Goal: Information Seeking & Learning: Compare options

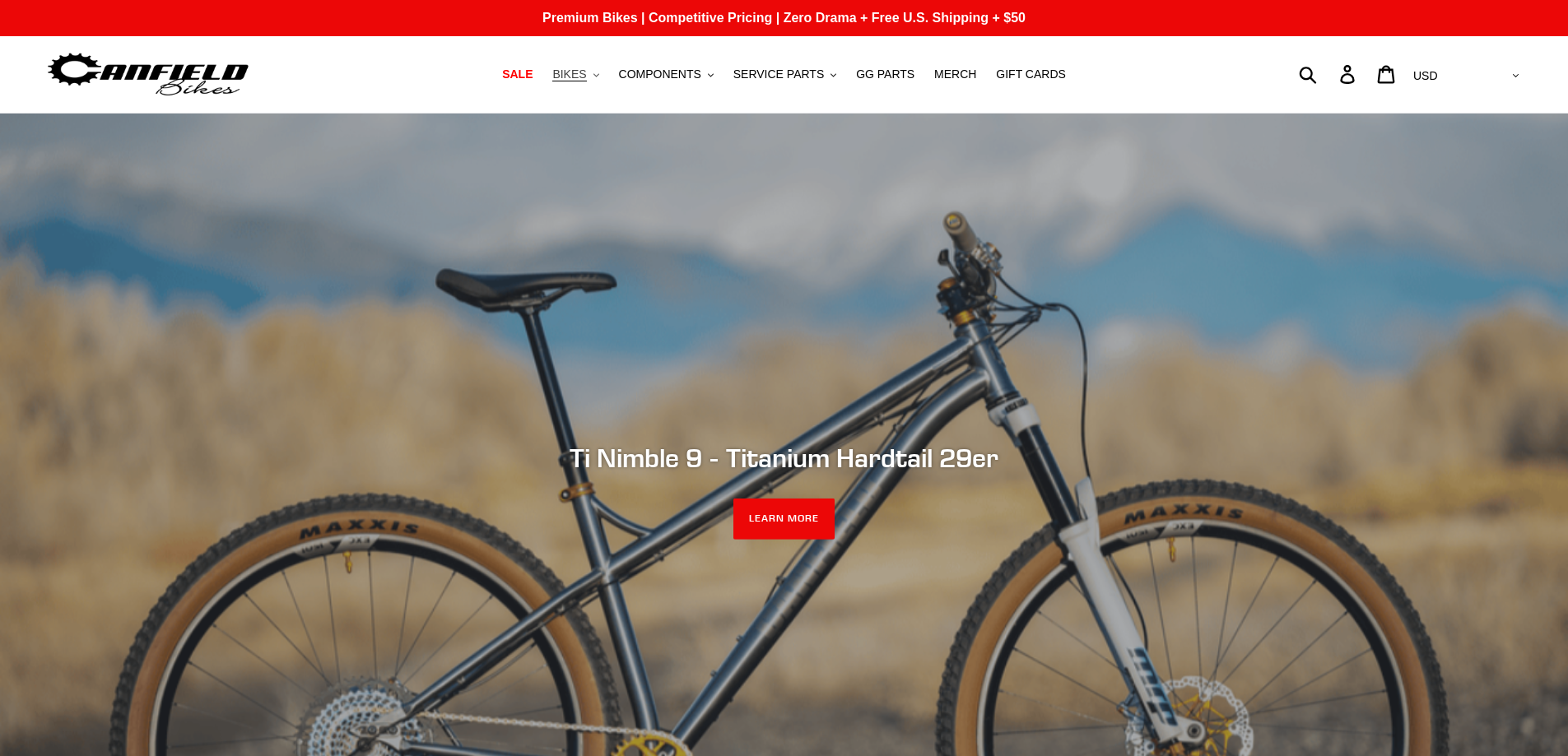
click at [587, 74] on span "BIKES" at bounding box center [568, 74] width 33 height 14
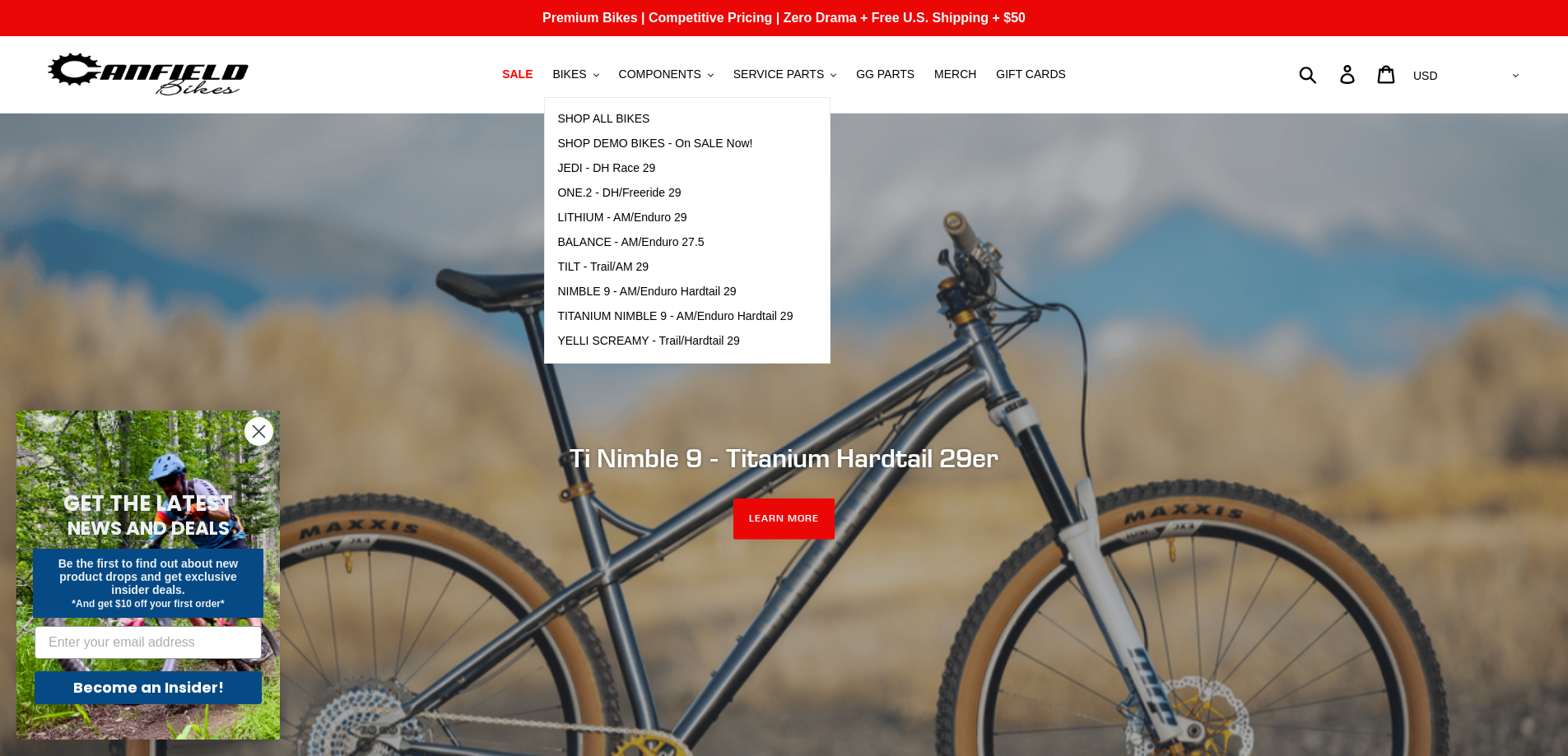
click at [1175, 201] on div "slideshow" at bounding box center [784, 491] width 1568 height 756
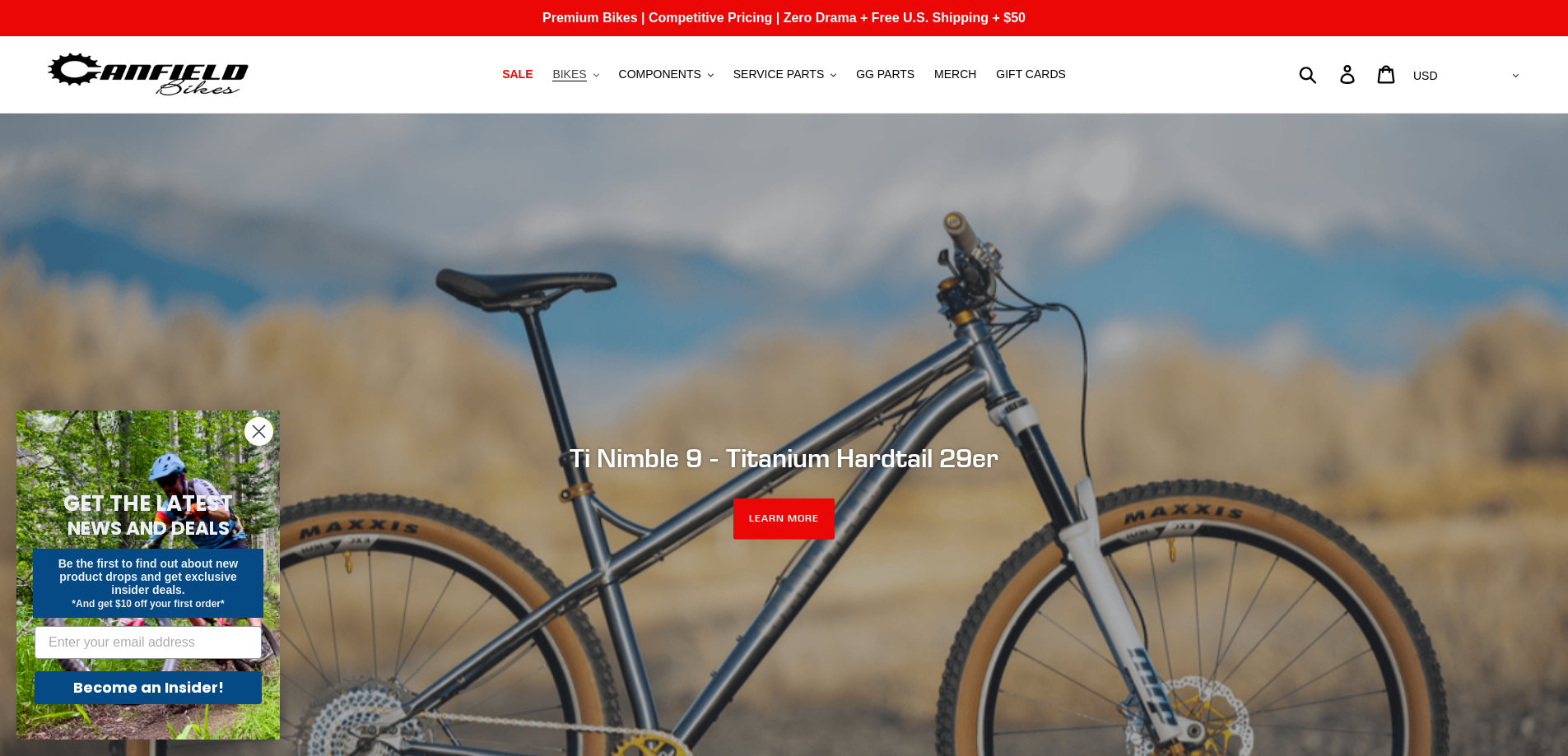
click at [587, 74] on span "BIKES" at bounding box center [568, 74] width 33 height 14
click at [1270, 76] on div "Submit Search Log in Cart 0 items Currency AED AFN ALL AMD ANG AUD AWG AZN BAM …" at bounding box center [1338, 74] width 370 height 36
click at [587, 75] on span "BIKES" at bounding box center [568, 74] width 33 height 14
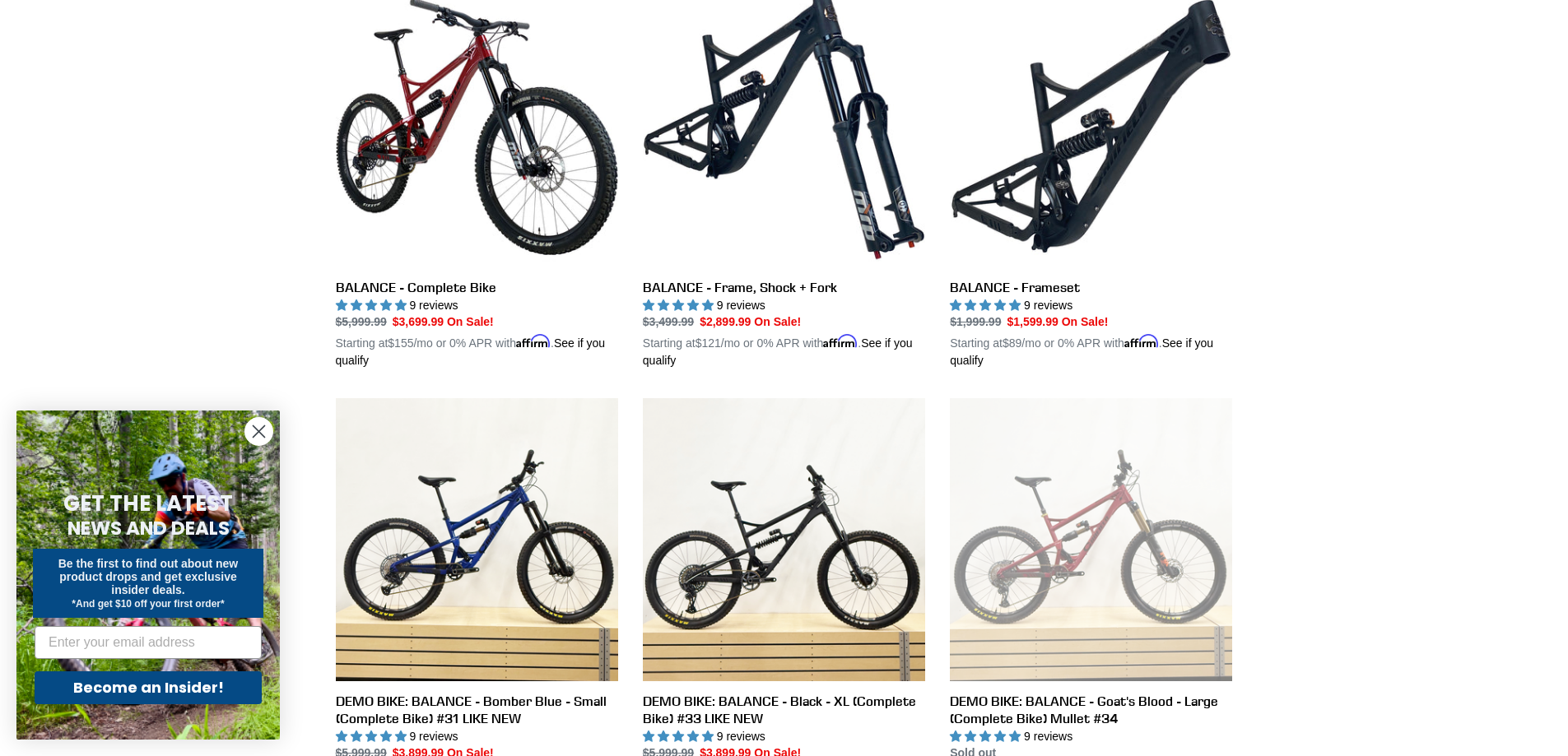
scroll to position [494, 0]
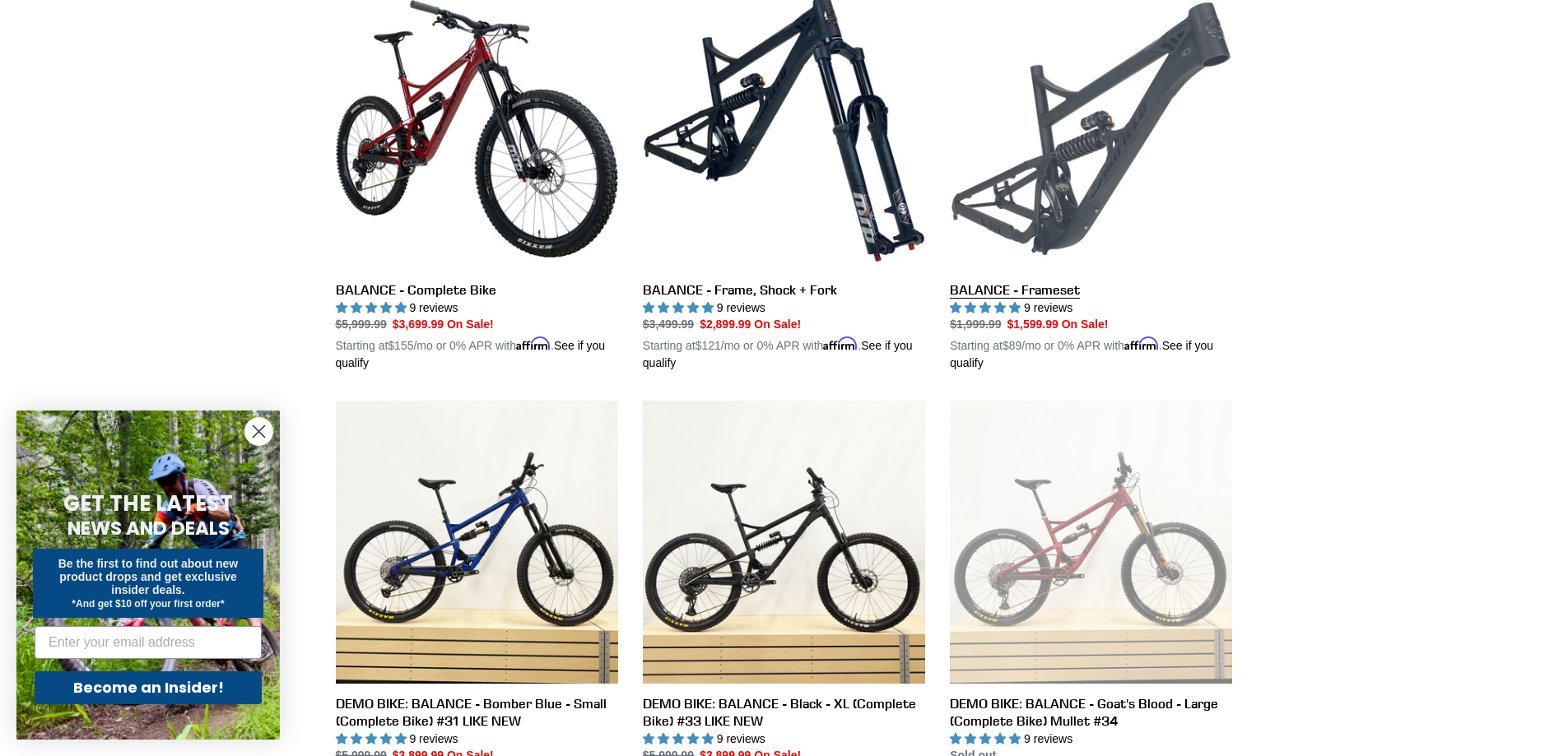
click at [1131, 121] on link "BALANCE - Frameset" at bounding box center [1091, 180] width 282 height 385
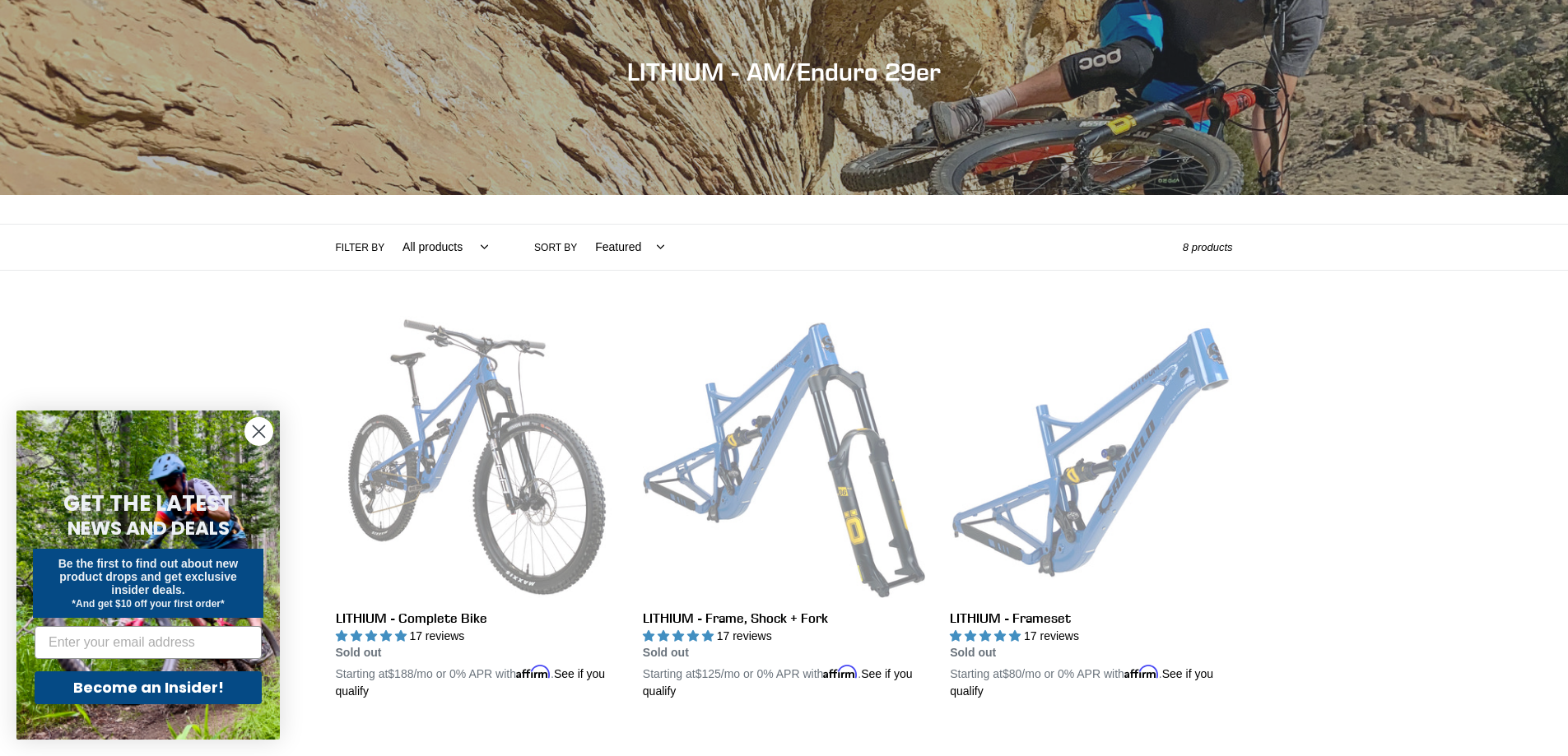
scroll to position [165, 0]
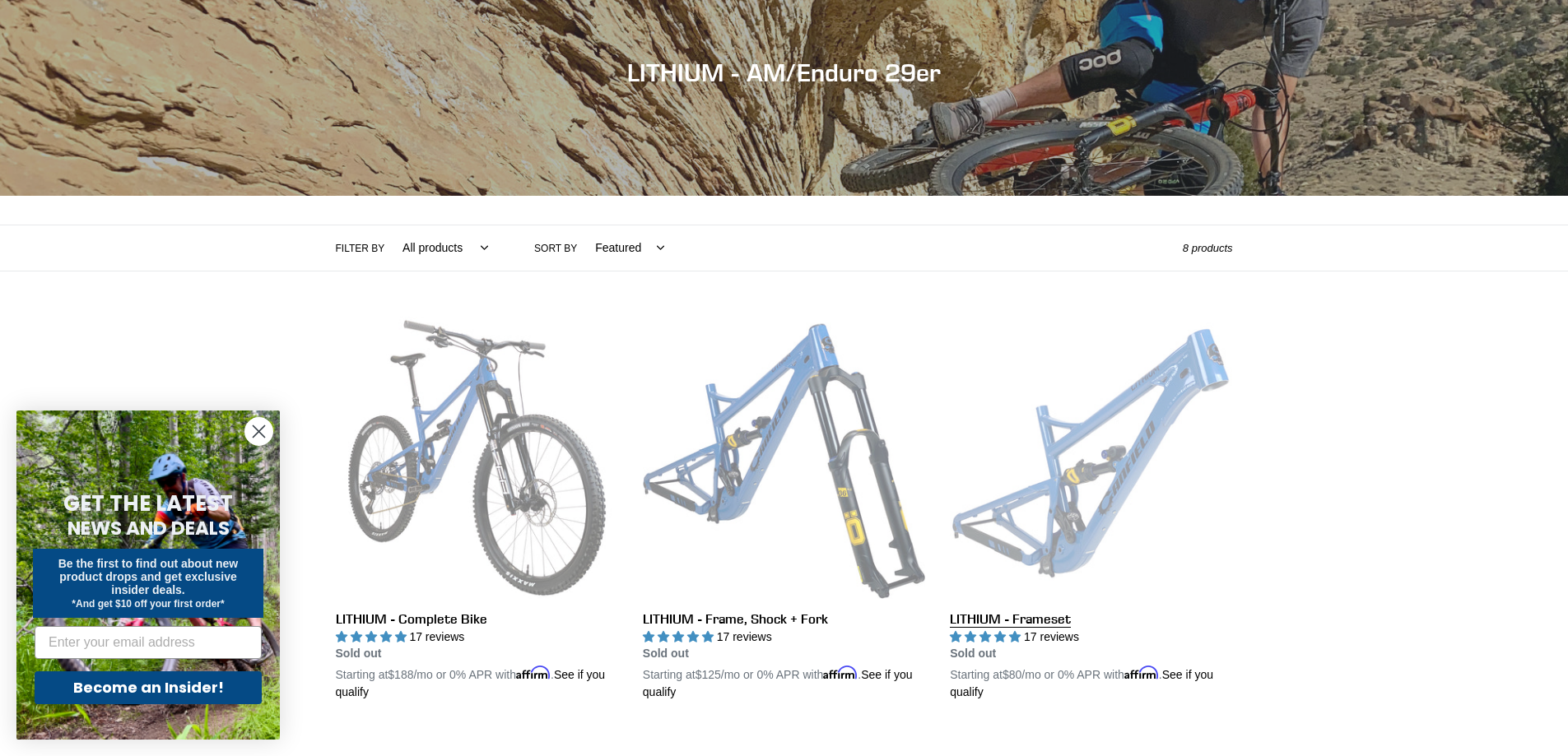
click at [1173, 422] on link "LITHIUM - Frameset" at bounding box center [1091, 509] width 282 height 385
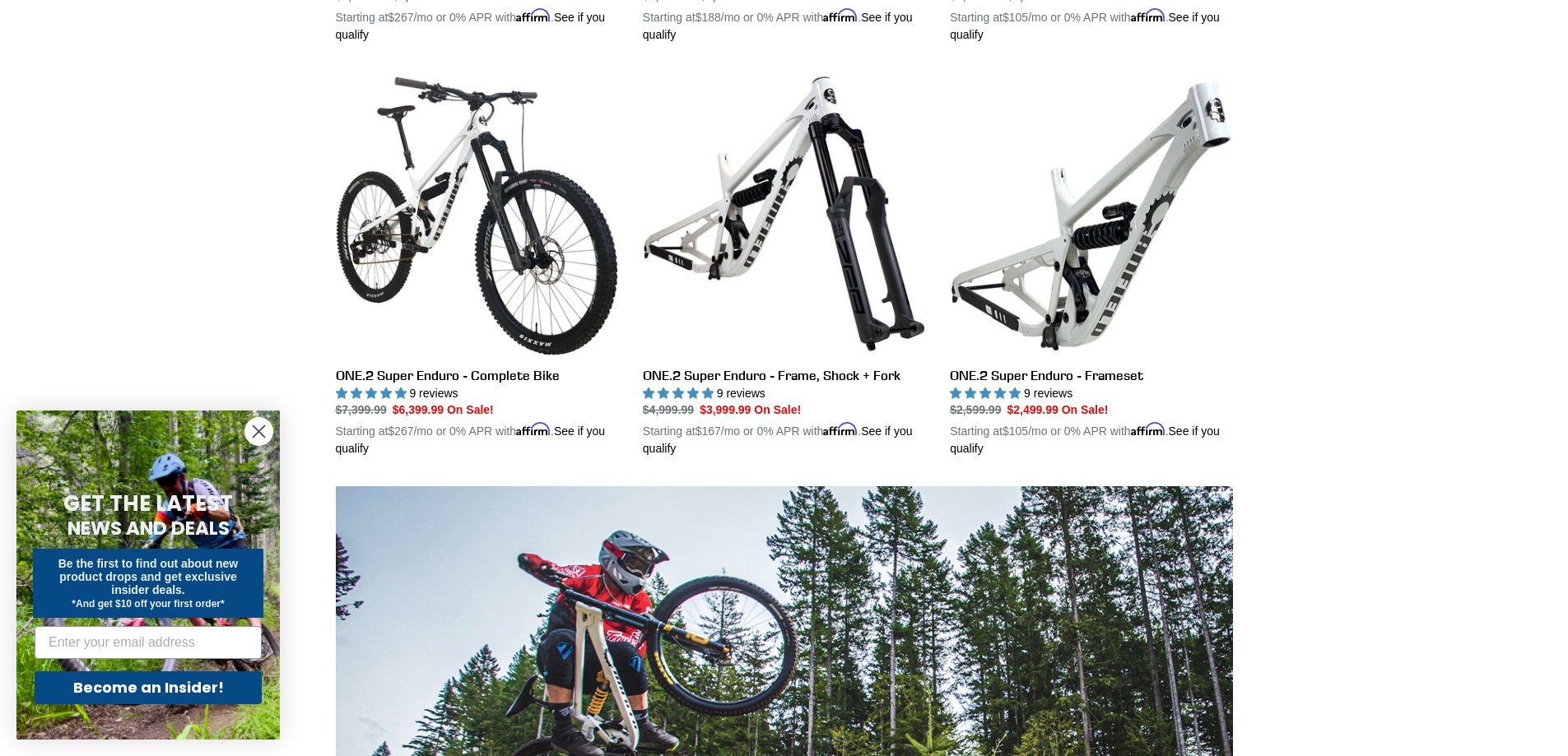
scroll to position [823, 0]
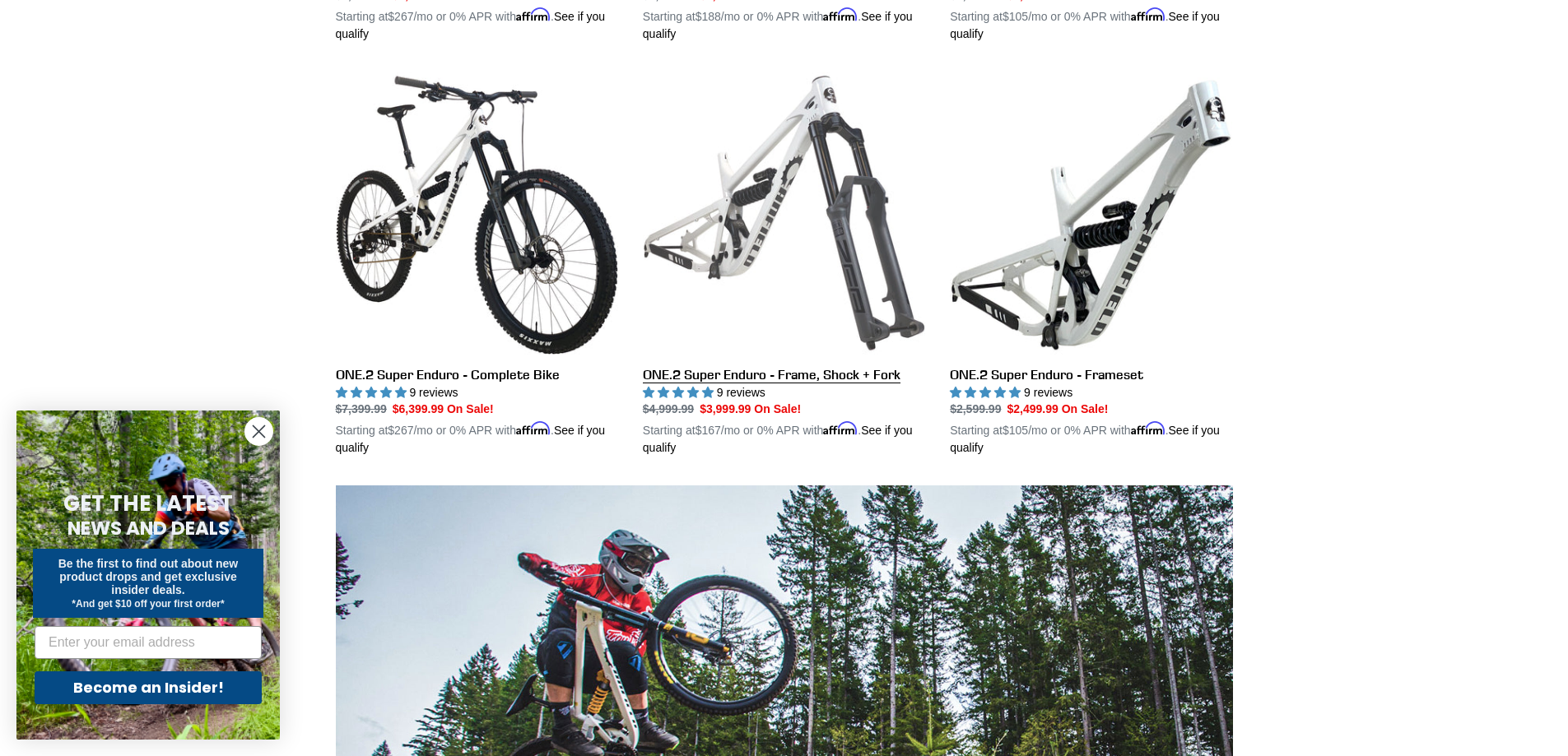
click at [803, 188] on link "ONE.2 Super Enduro - Frame, Shock + Fork" at bounding box center [784, 264] width 282 height 385
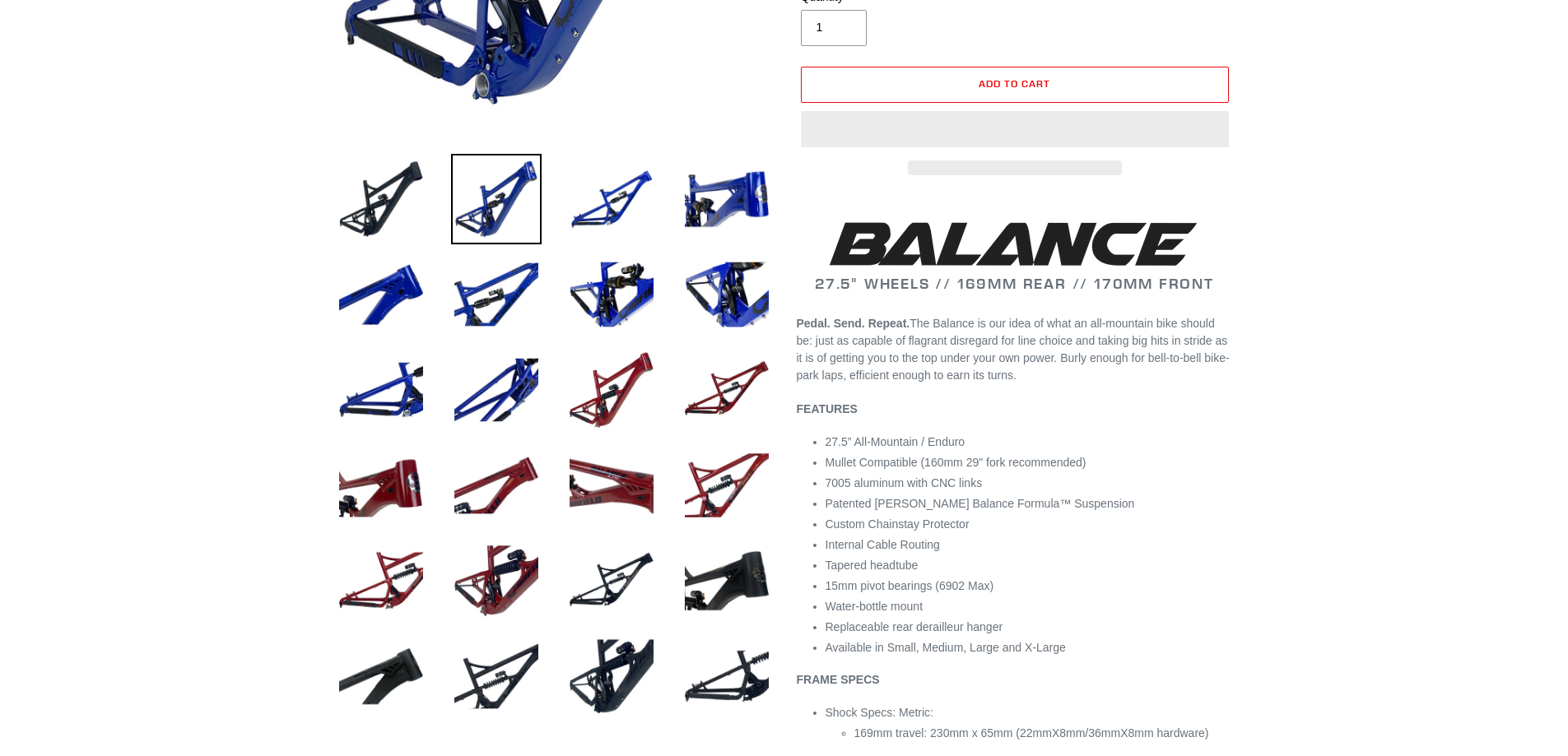
scroll to position [494, 0]
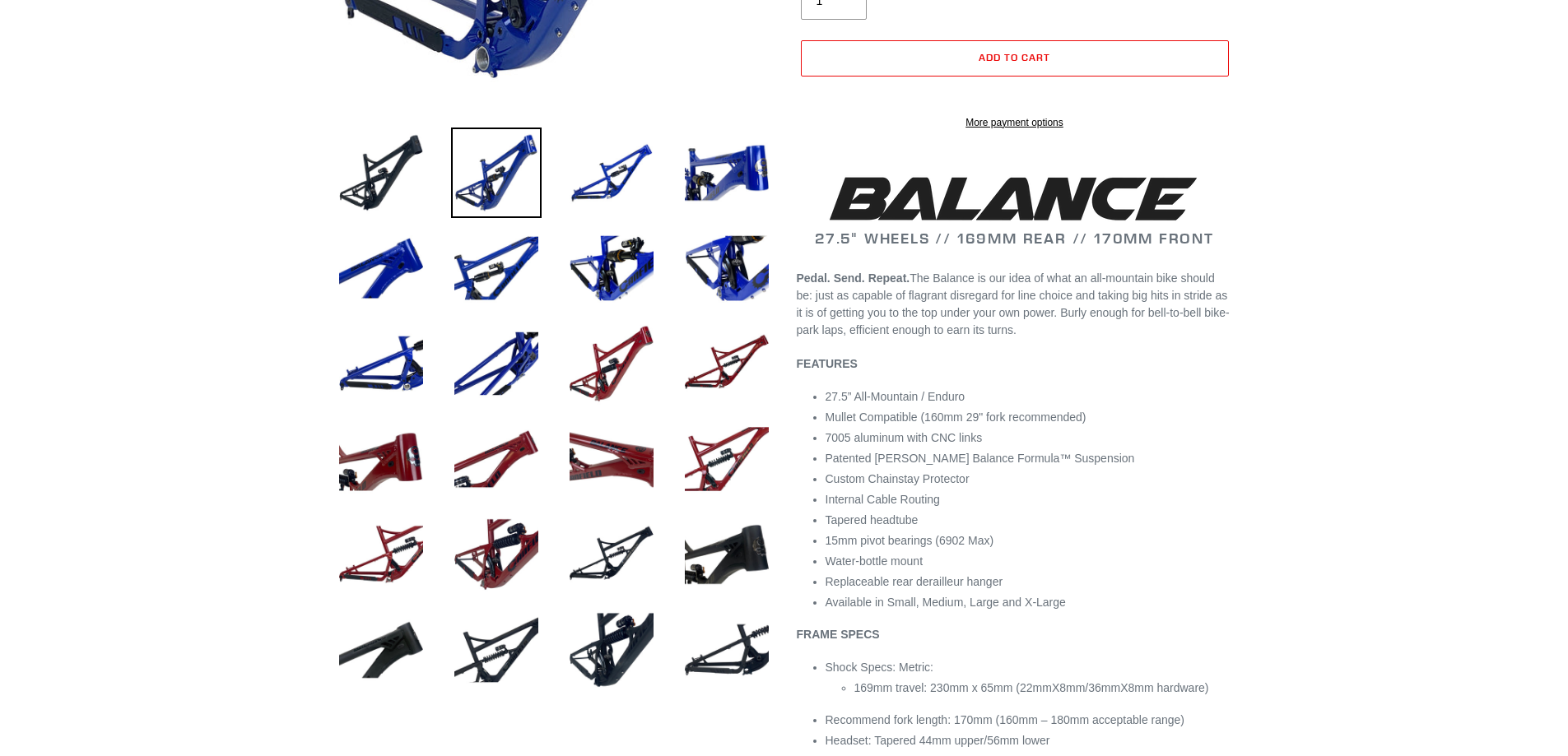
select select "highest-rating"
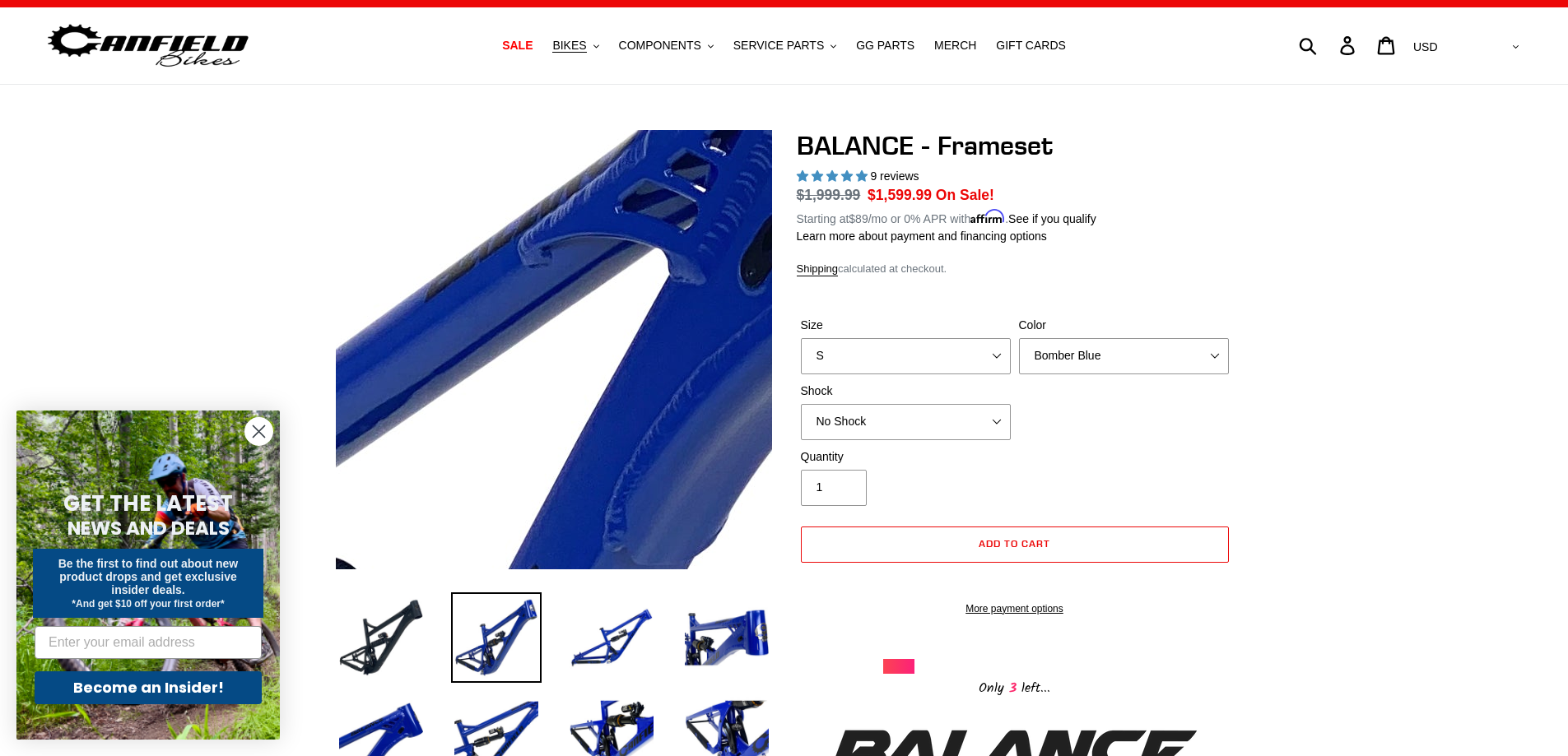
scroll to position [0, 0]
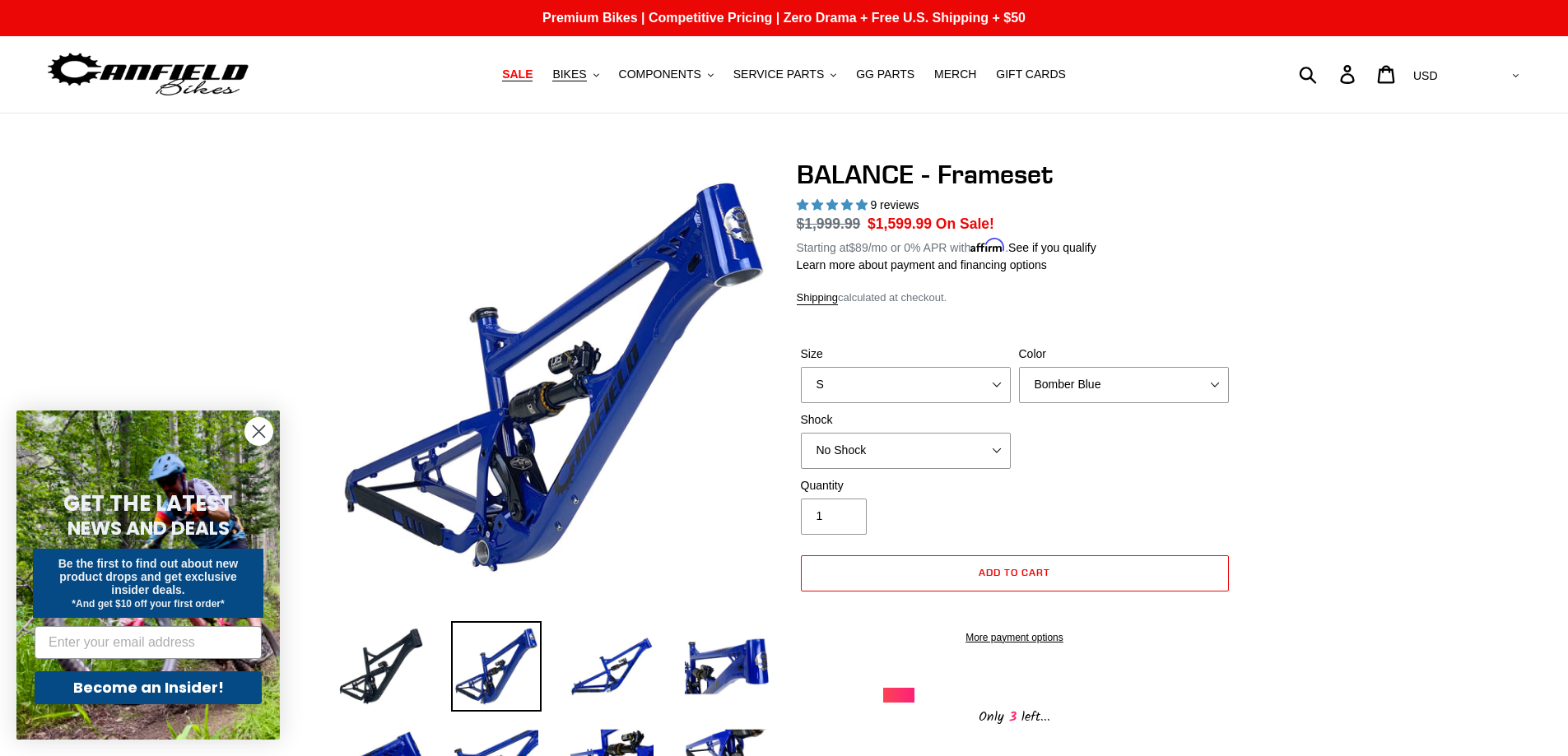
click at [532, 71] on span "SALE" at bounding box center [517, 74] width 31 height 14
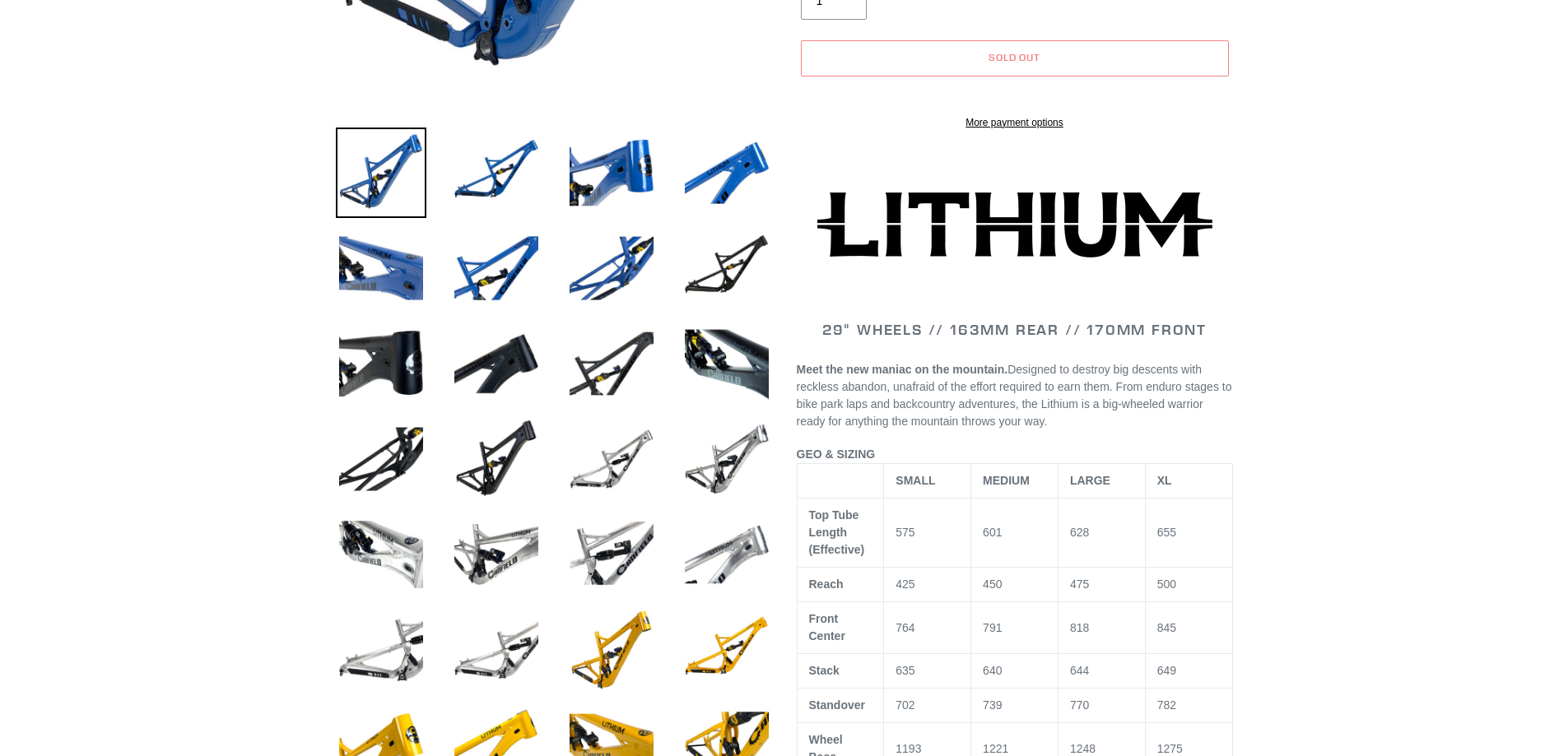
scroll to position [494, 0]
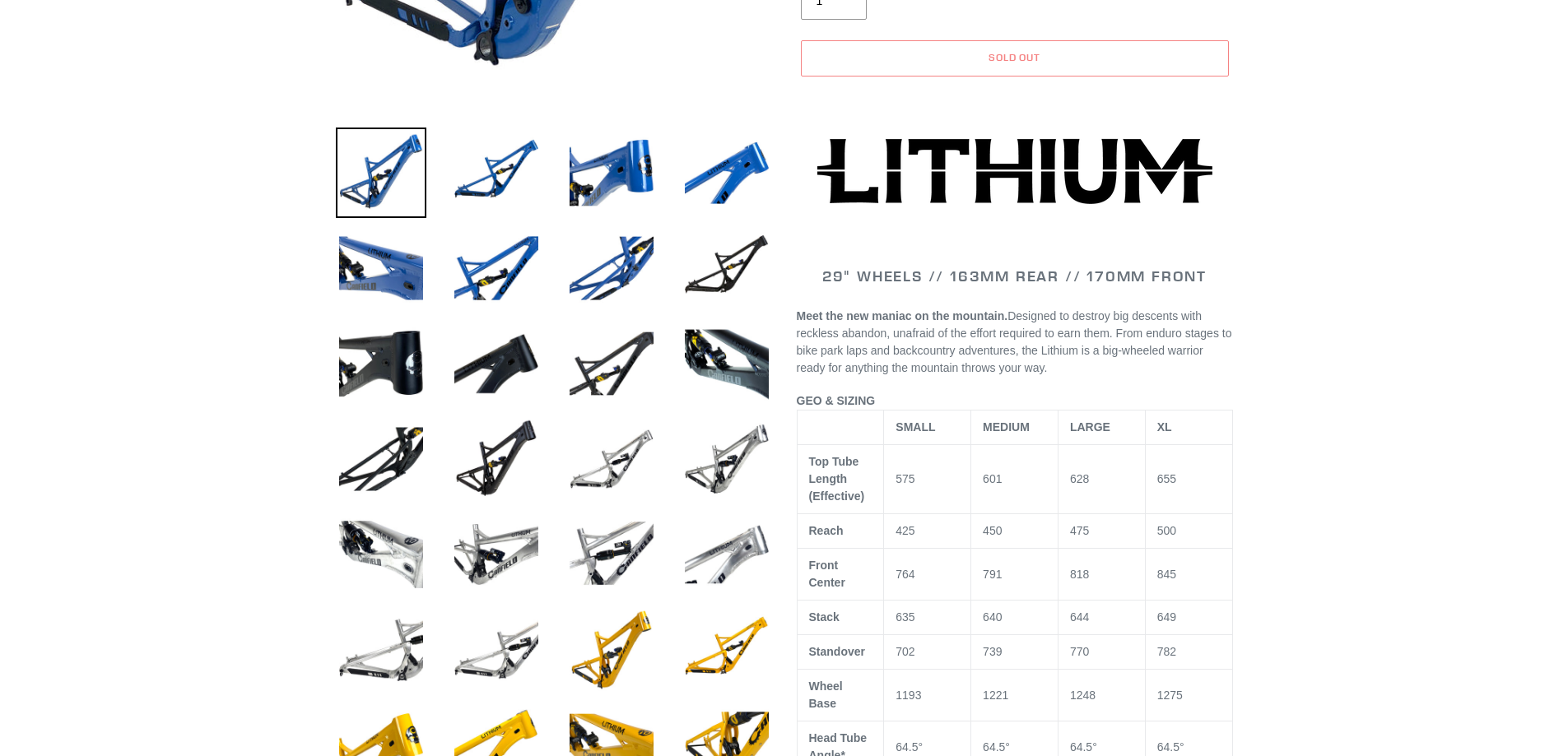
select select "highest-rating"
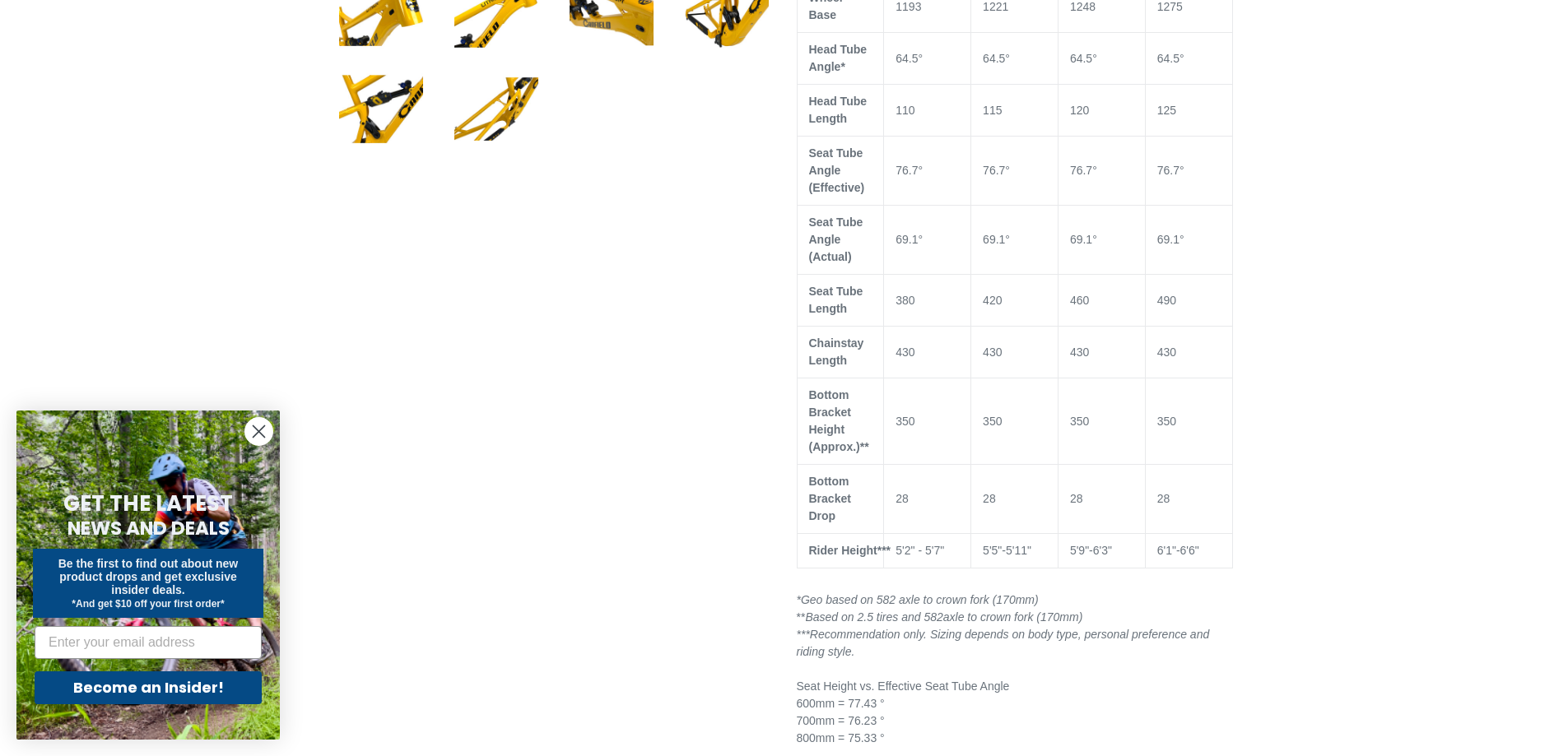
scroll to position [1235, 0]
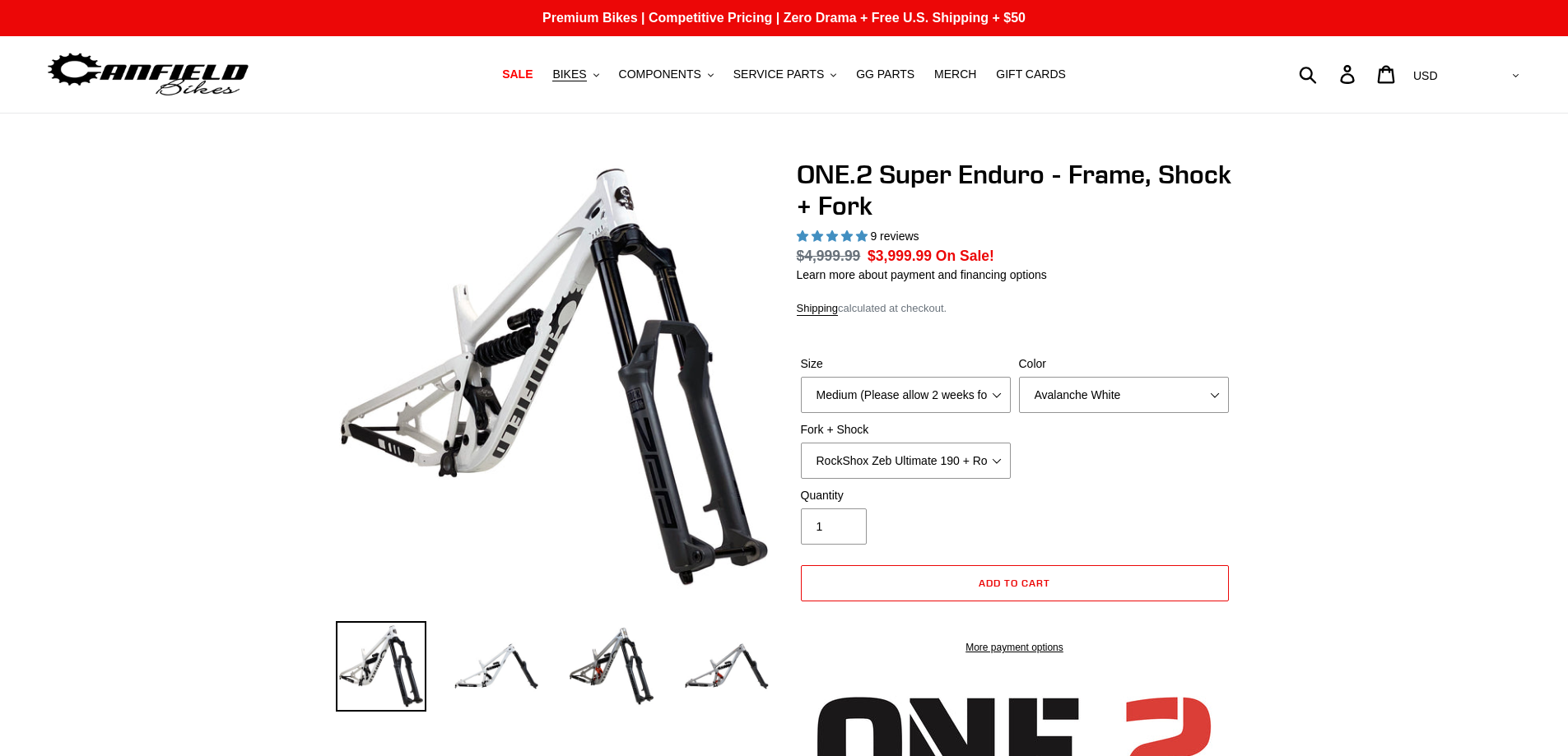
select select "highest-rating"
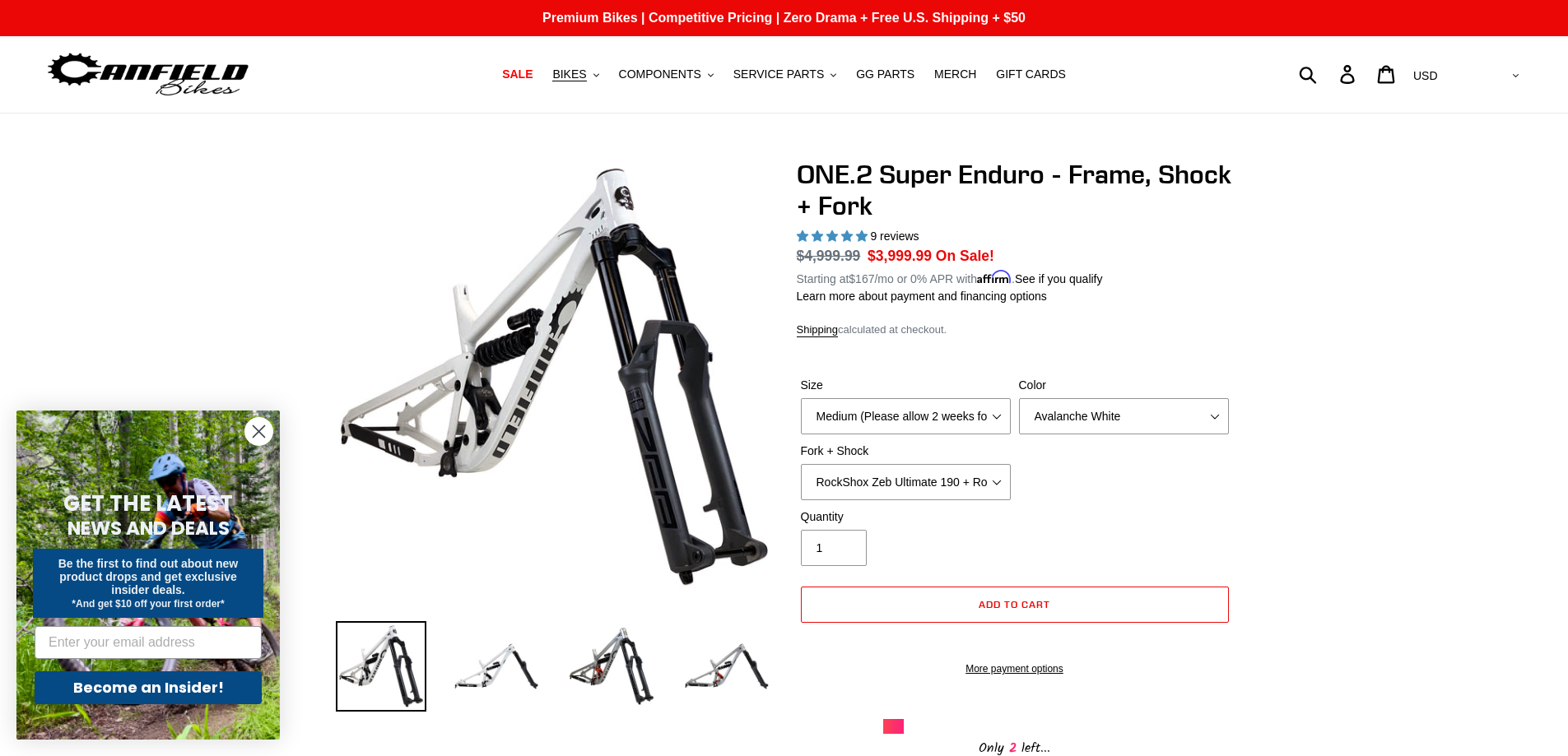
click at [256, 435] on icon "Close dialog" at bounding box center [259, 432] width 11 height 11
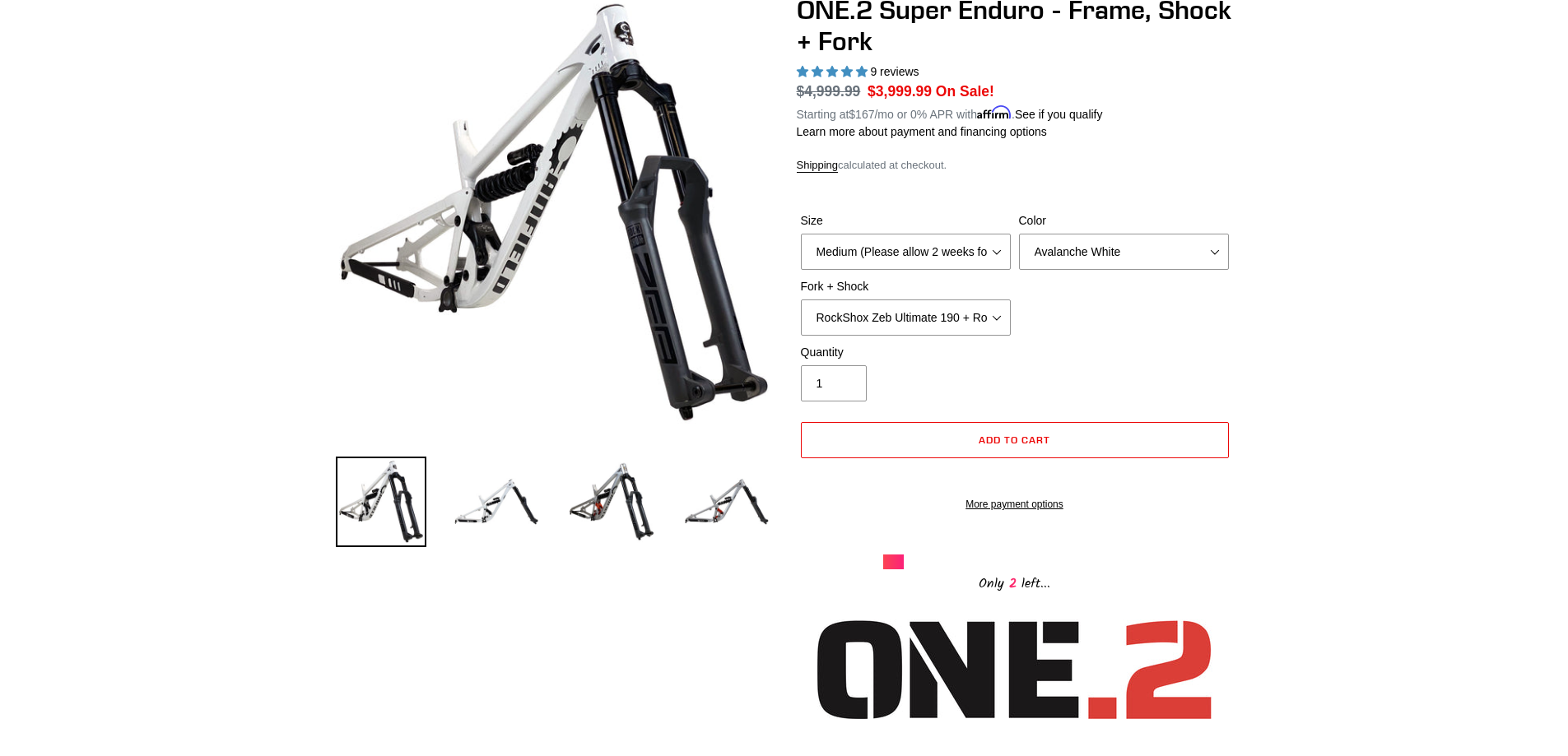
scroll to position [82, 0]
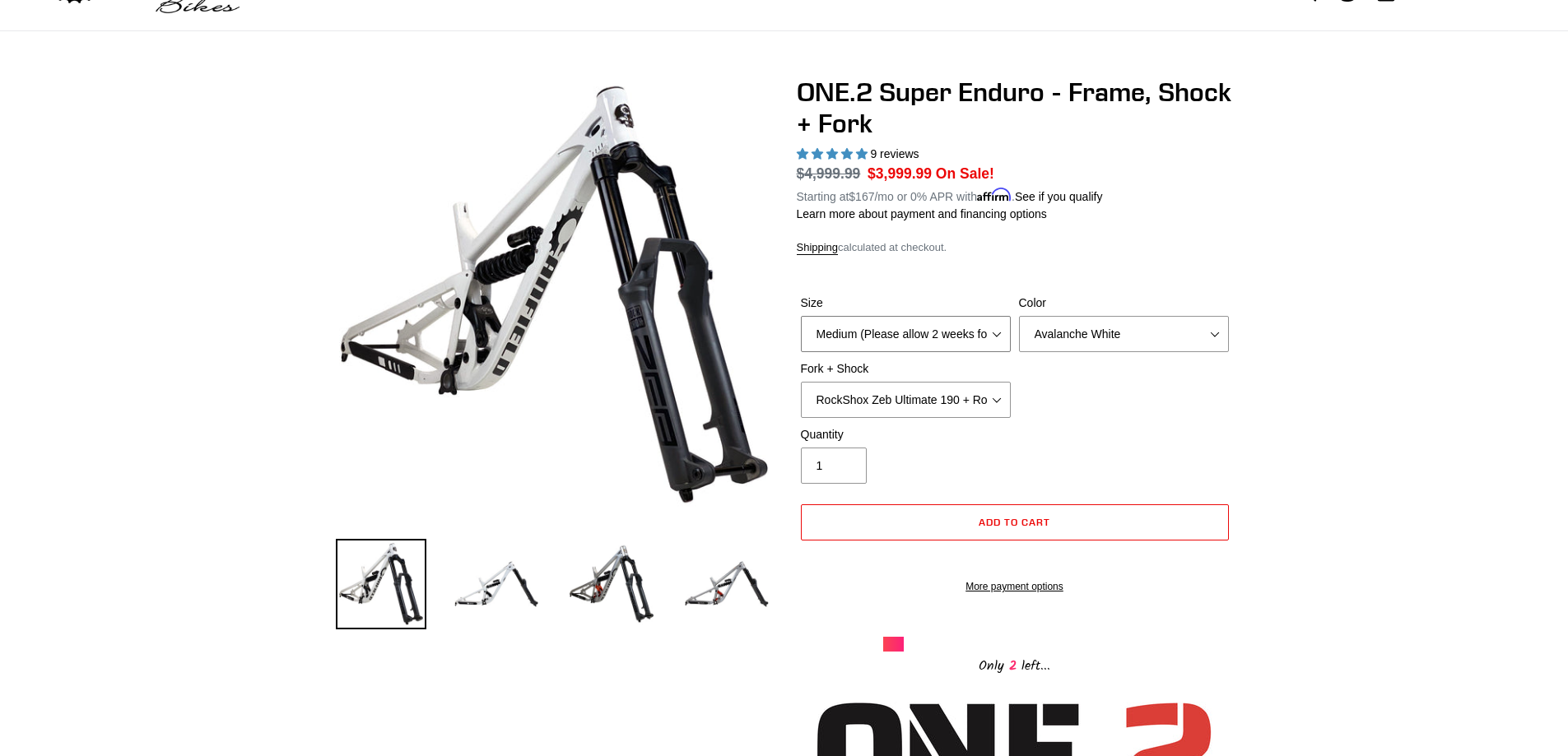
click at [995, 329] on select "Medium (Please allow 2 weeks for delivery) Large (Sold Out)" at bounding box center [906, 334] width 210 height 36
click at [1151, 334] on select "Avalanche White Bentonite Grey" at bounding box center [1124, 334] width 210 height 36
click at [1019, 316] on select "Avalanche White Bentonite Grey" at bounding box center [1124, 334] width 210 height 36
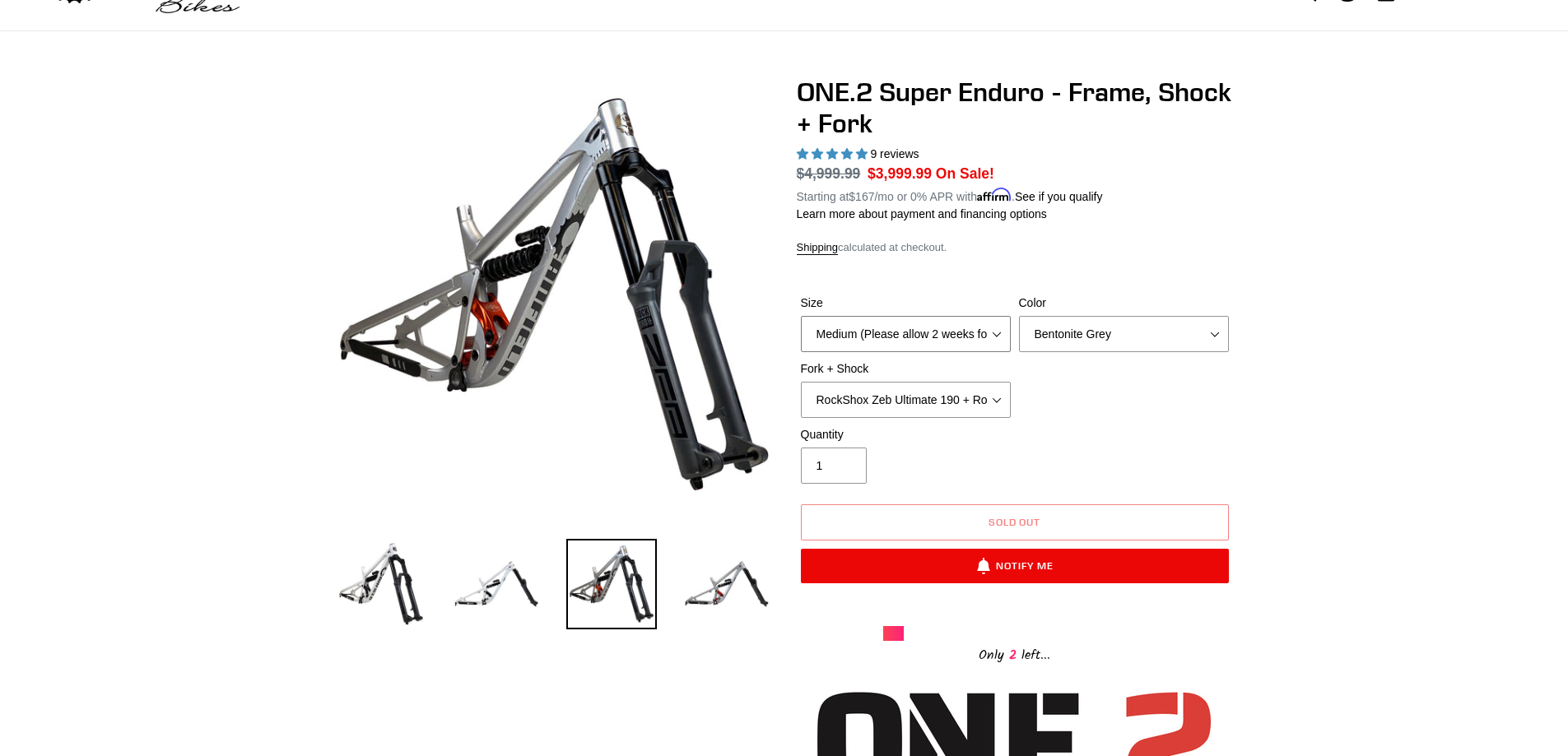
click at [991, 333] on select "Medium (Please allow 2 weeks for delivery) Large (Sold Out)" at bounding box center [906, 334] width 210 height 36
click at [1003, 394] on select "RockShox Zeb Ultimate 190 + RockShox Vivid UltDH Coil 250x70" at bounding box center [906, 399] width 210 height 36
click at [1151, 330] on select "Avalanche White Bentonite Grey" at bounding box center [1124, 334] width 210 height 36
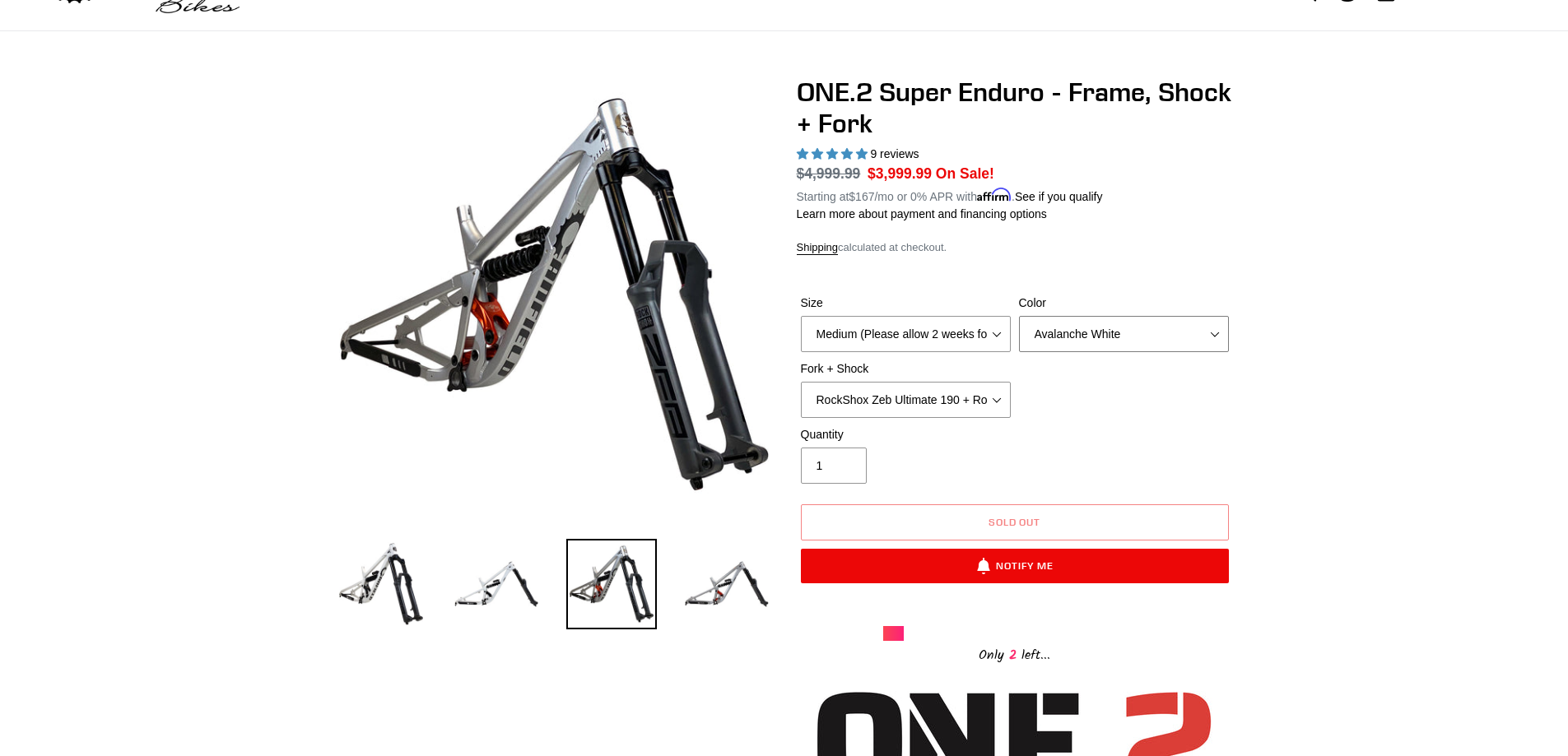
click at [1019, 316] on select "Avalanche White Bentonite Grey" at bounding box center [1124, 334] width 210 height 36
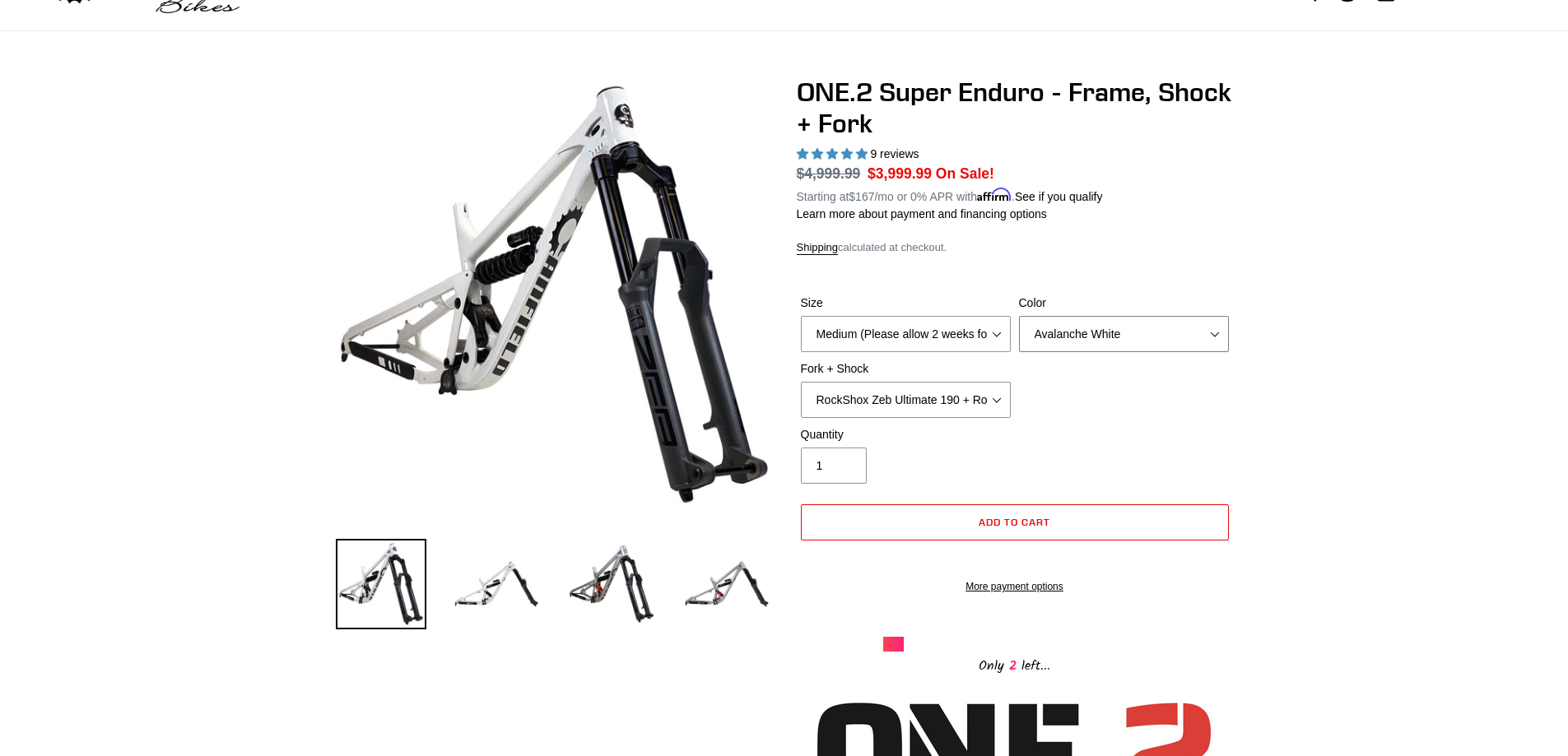
click at [1140, 326] on select "Avalanche White Bentonite Grey" at bounding box center [1124, 334] width 210 height 36
select select "Bentonite Grey"
click at [1019, 316] on select "Avalanche White Bentonite Grey" at bounding box center [1124, 334] width 210 height 36
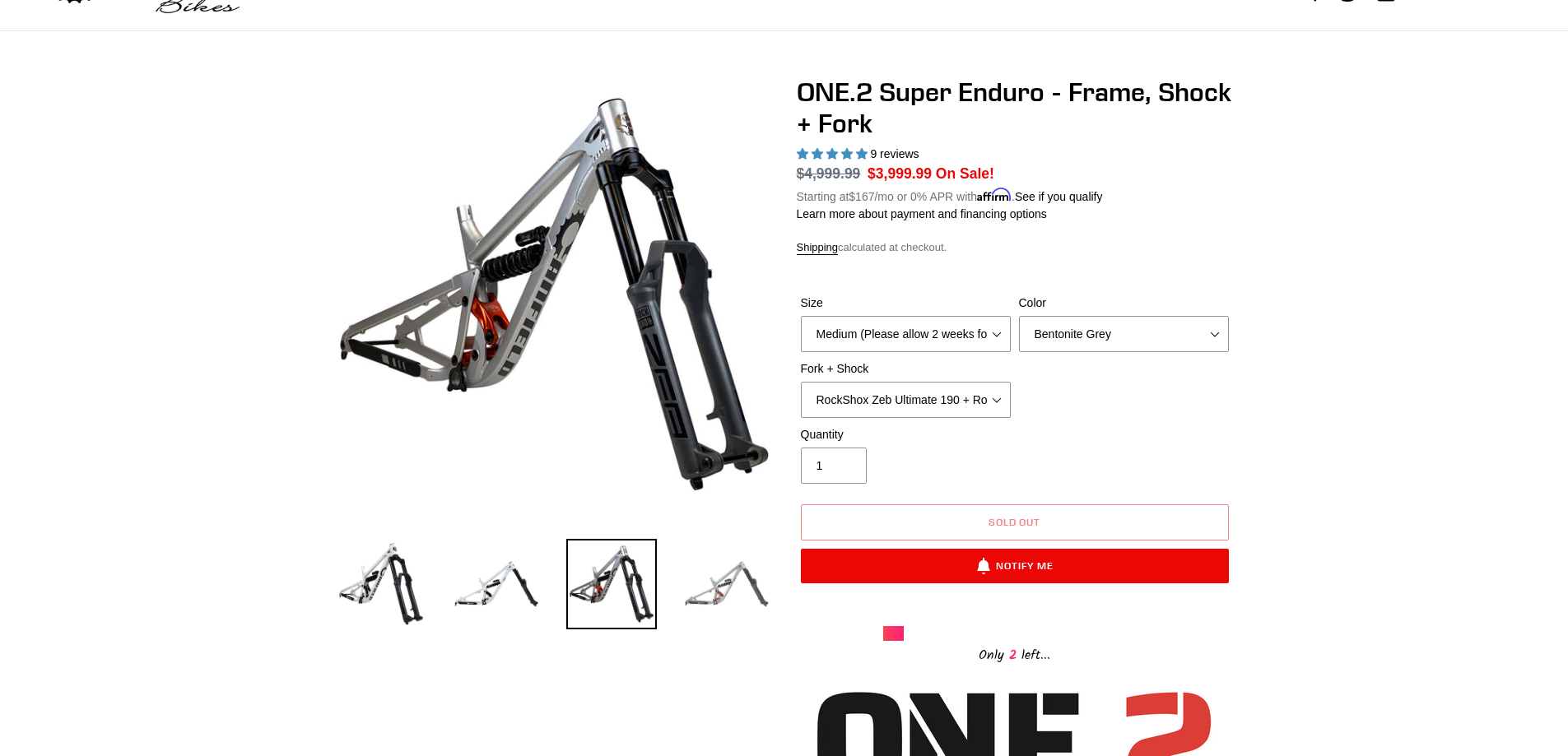
click at [729, 598] on img at bounding box center [727, 583] width 91 height 91
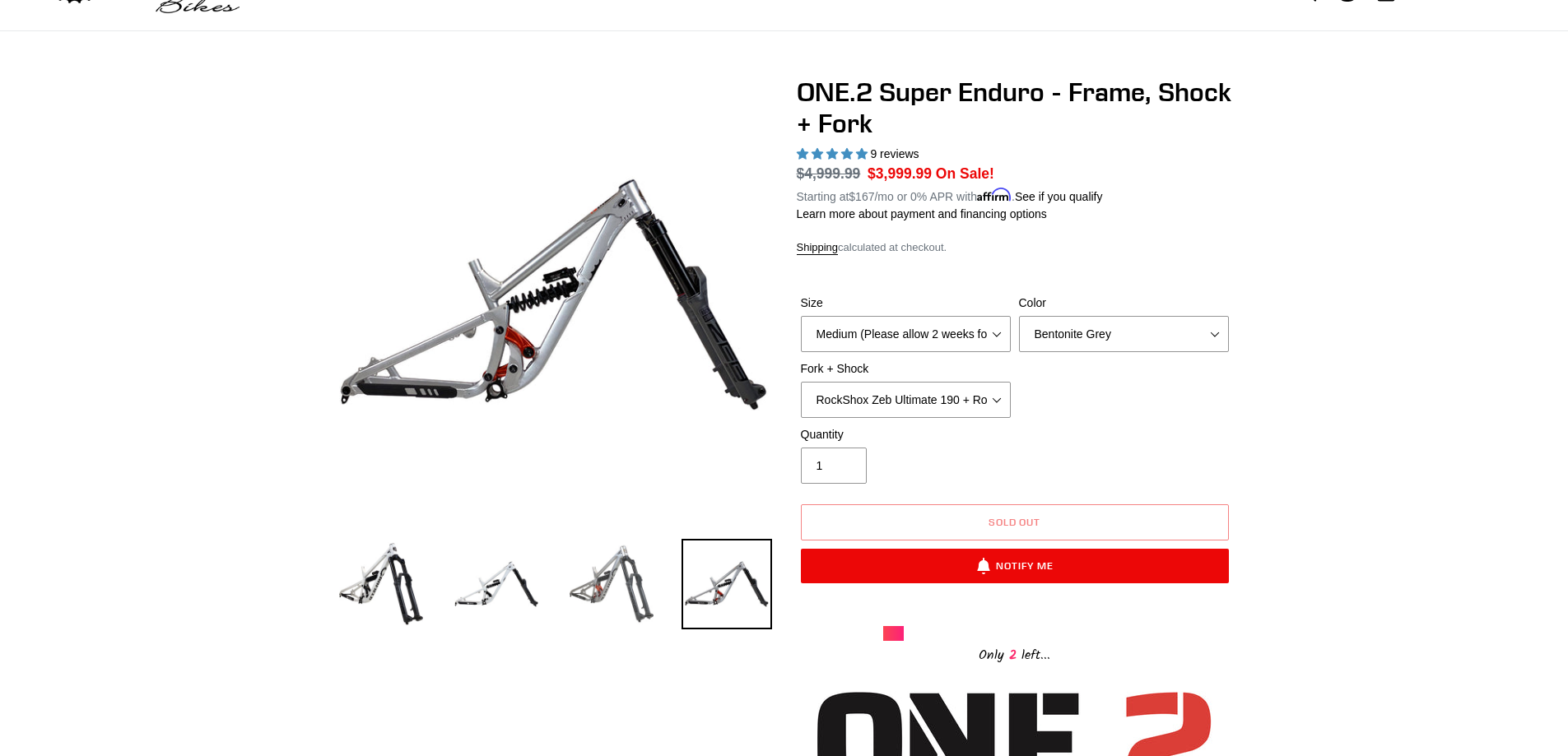
click at [610, 598] on img at bounding box center [611, 583] width 91 height 91
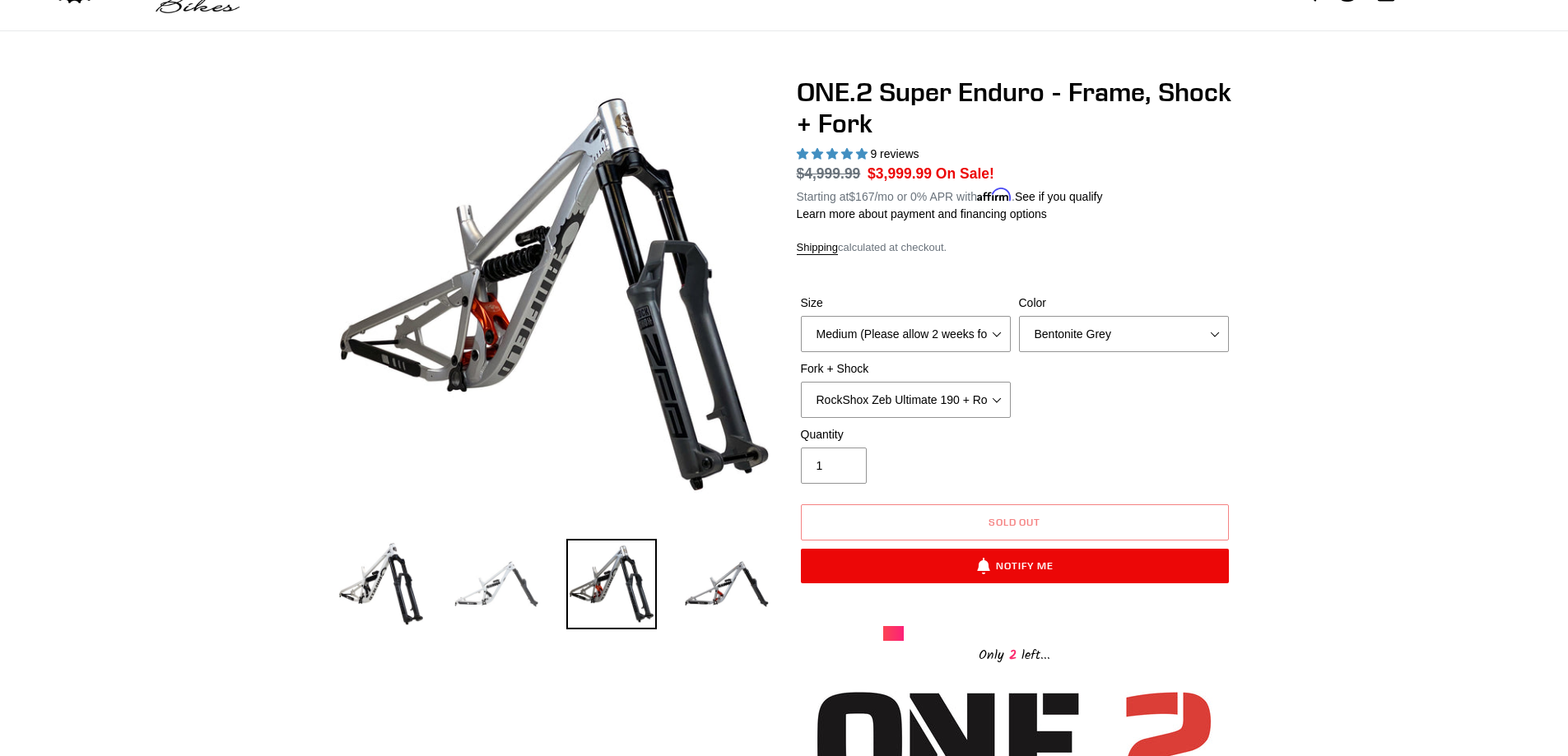
click at [496, 573] on img at bounding box center [496, 583] width 91 height 91
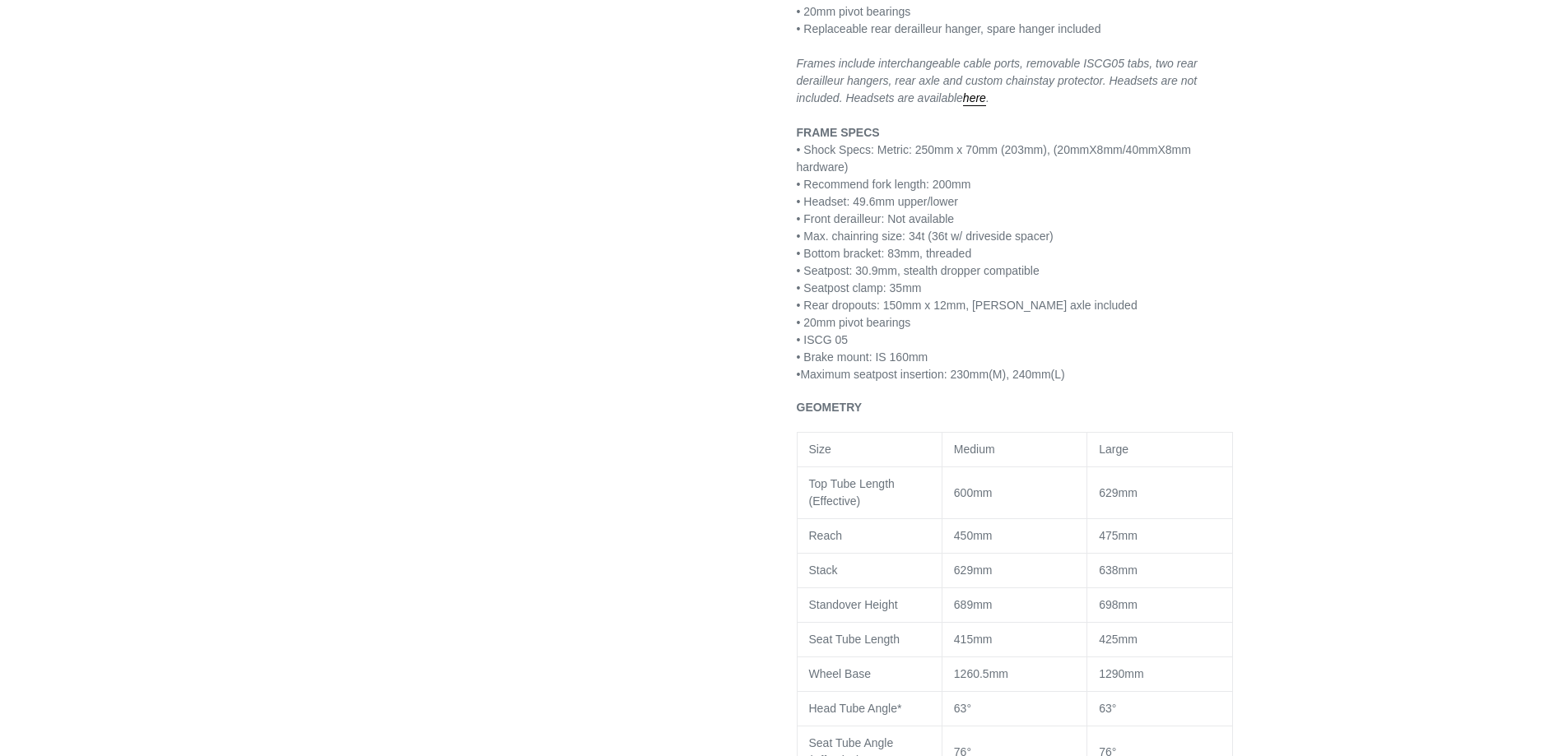
scroll to position [1563, 0]
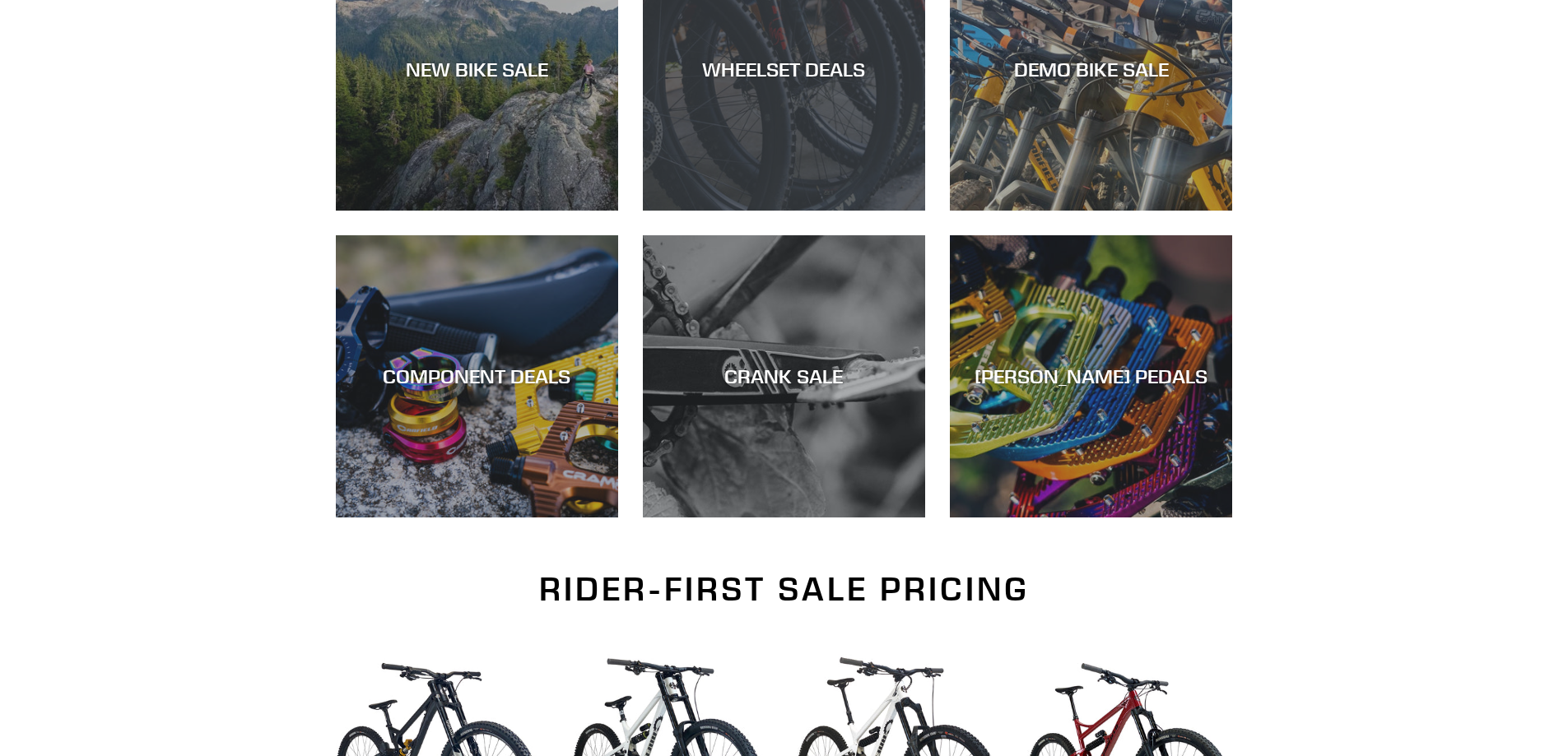
scroll to position [576, 0]
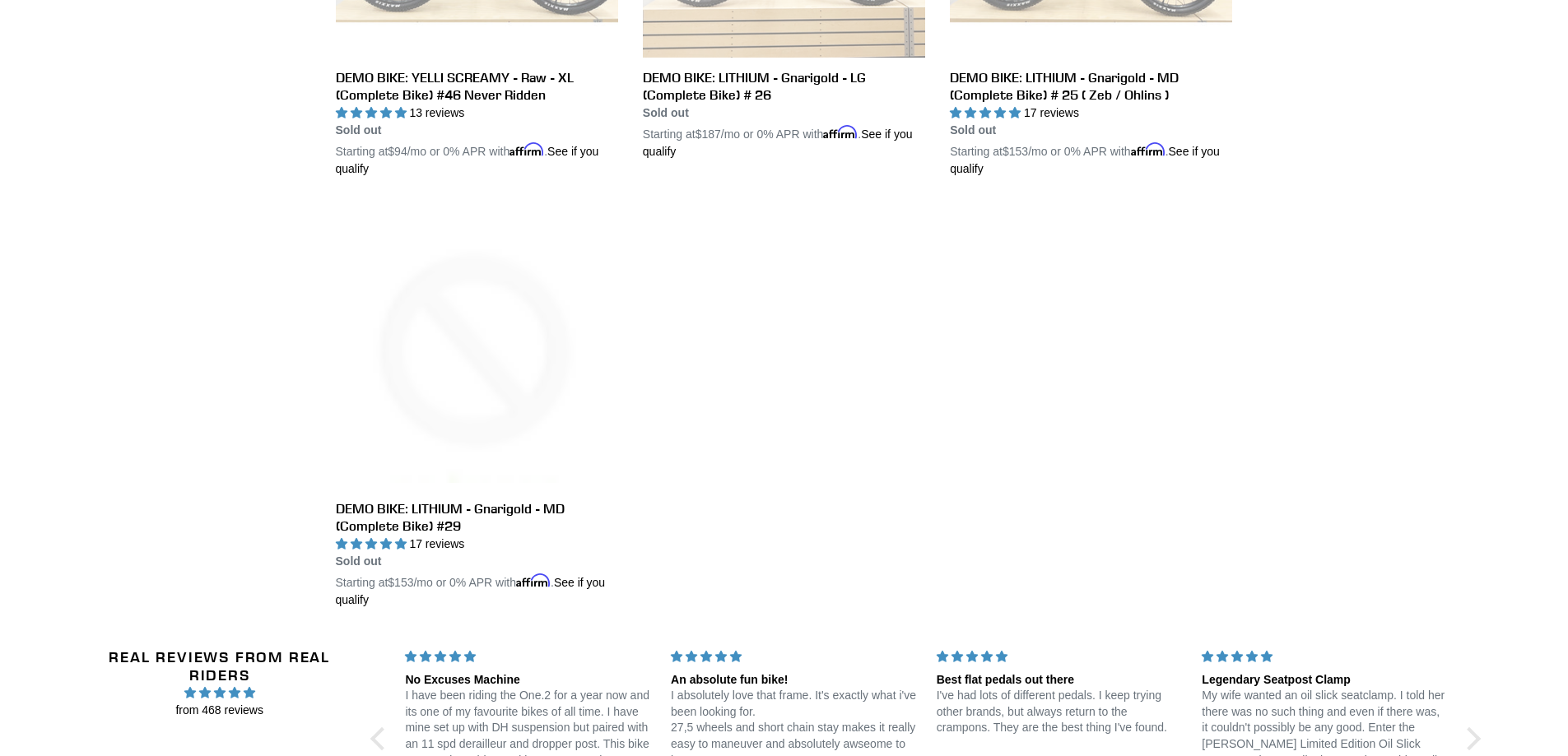
scroll to position [2880, 0]
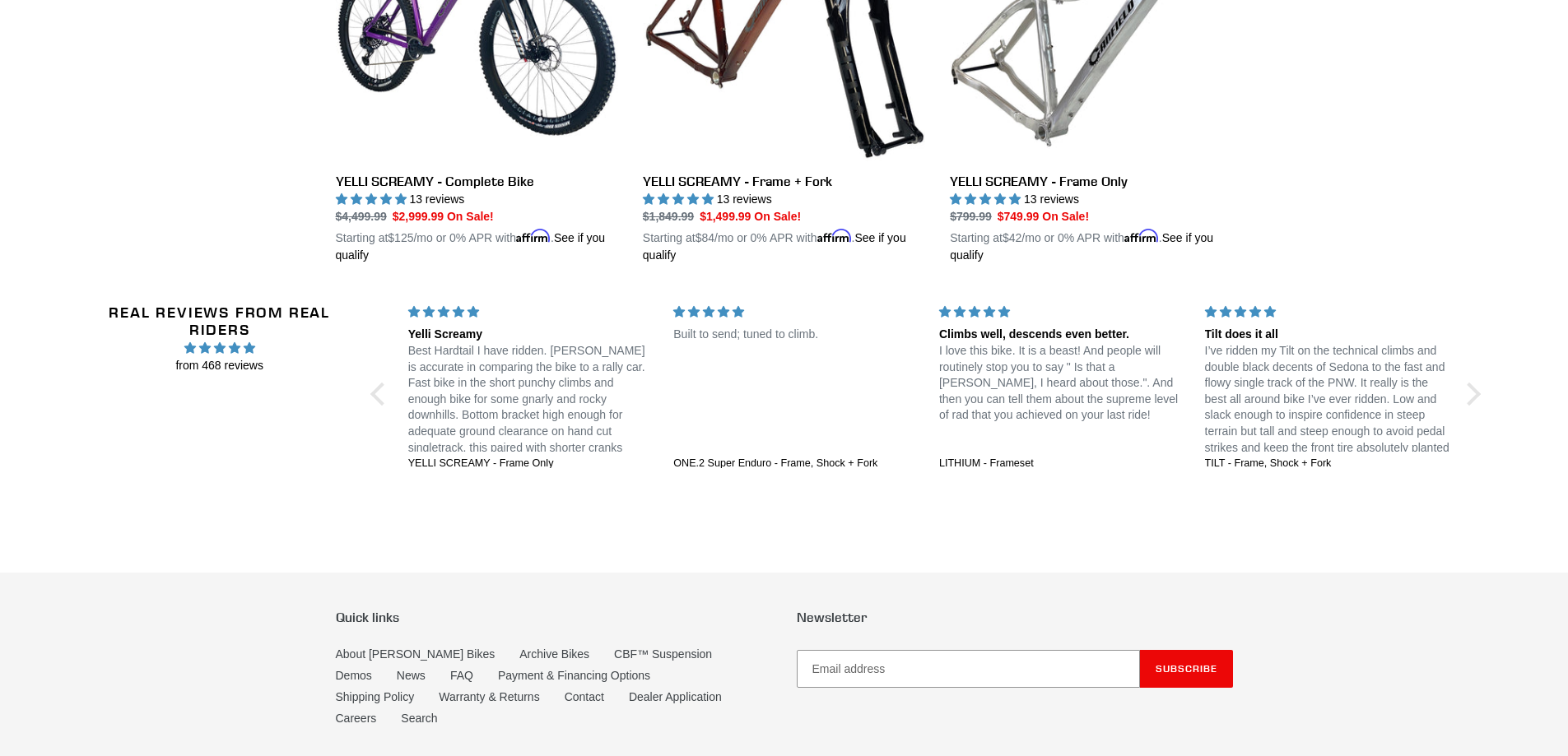
scroll to position [3614, 0]
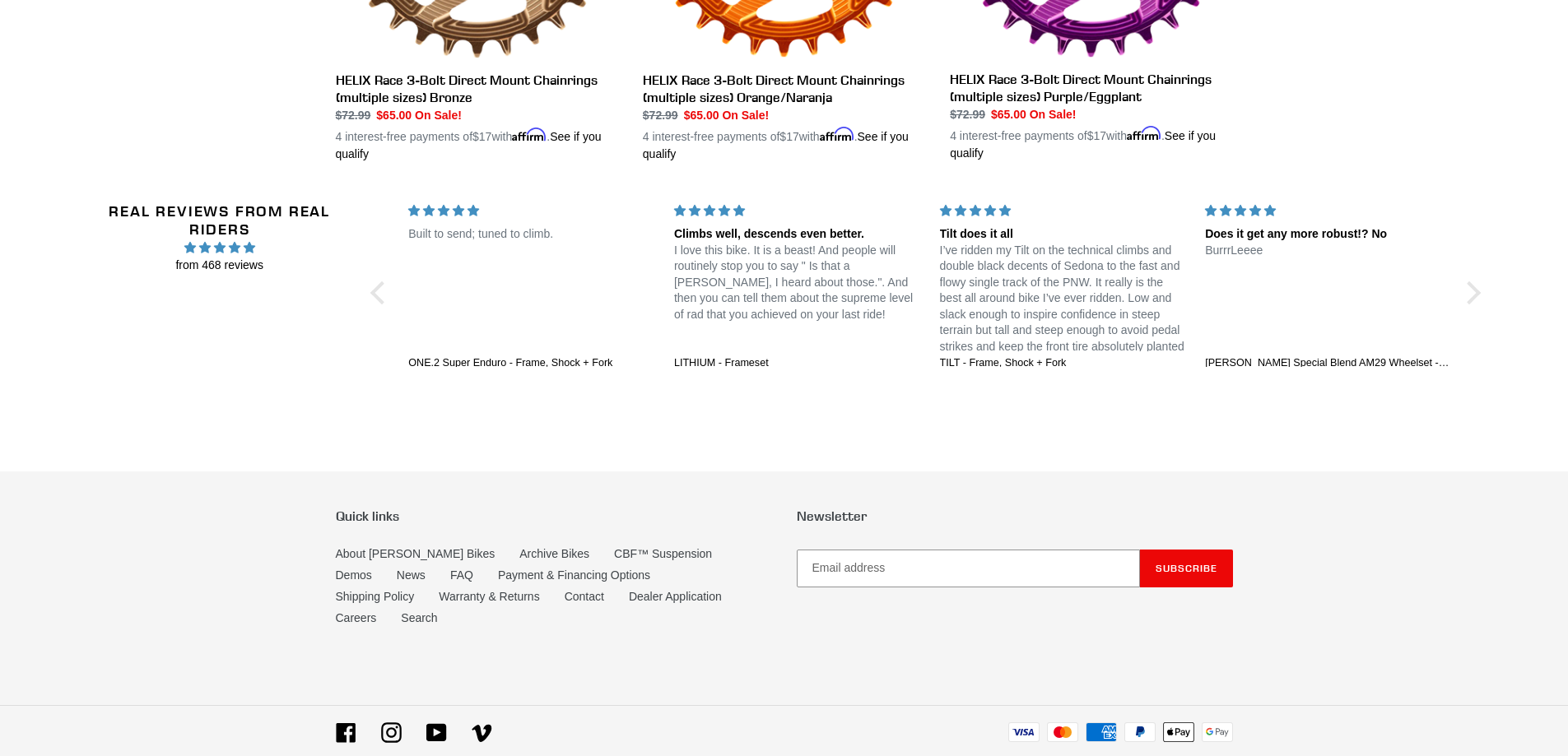
scroll to position [1563, 0]
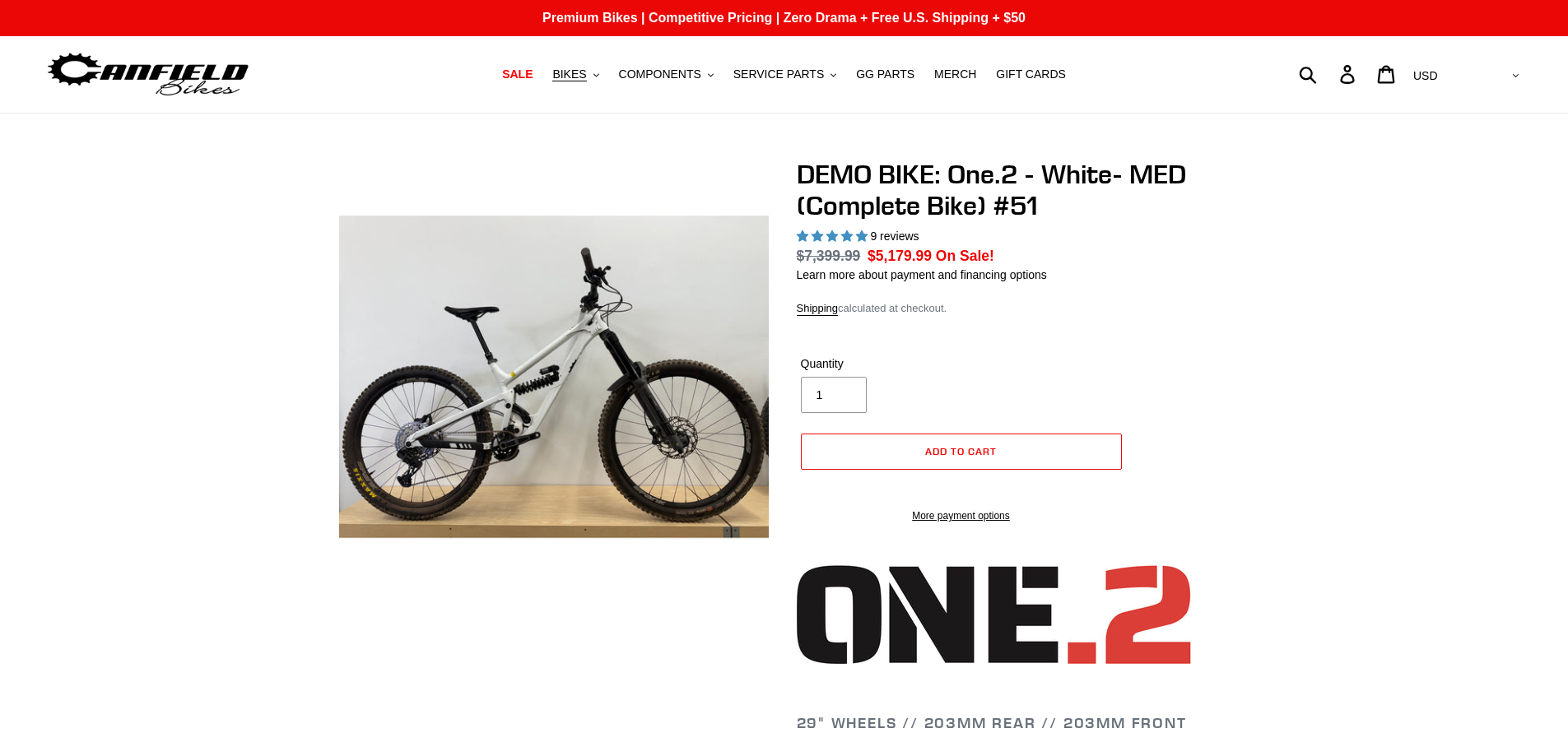
select select "highest-rating"
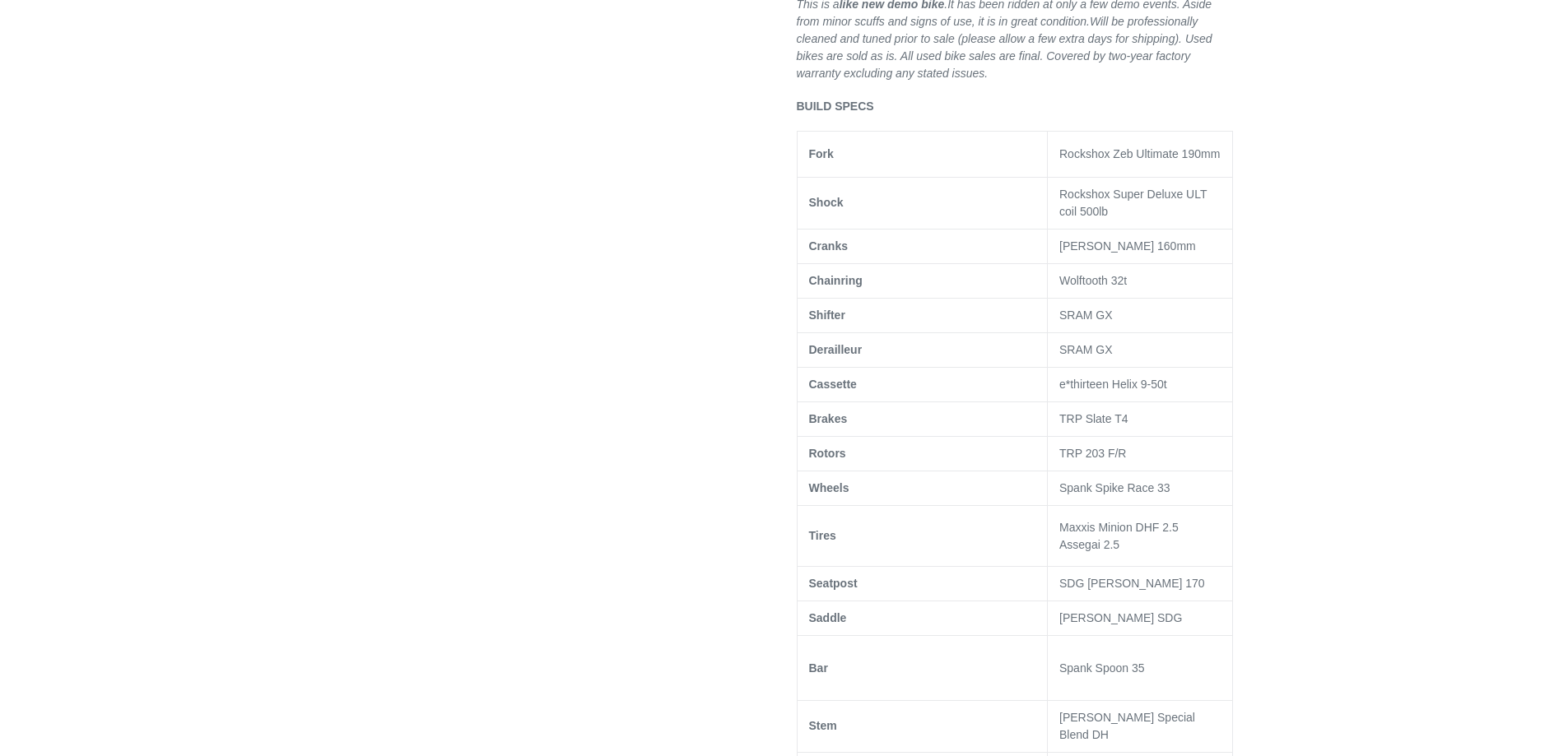
scroll to position [1152, 0]
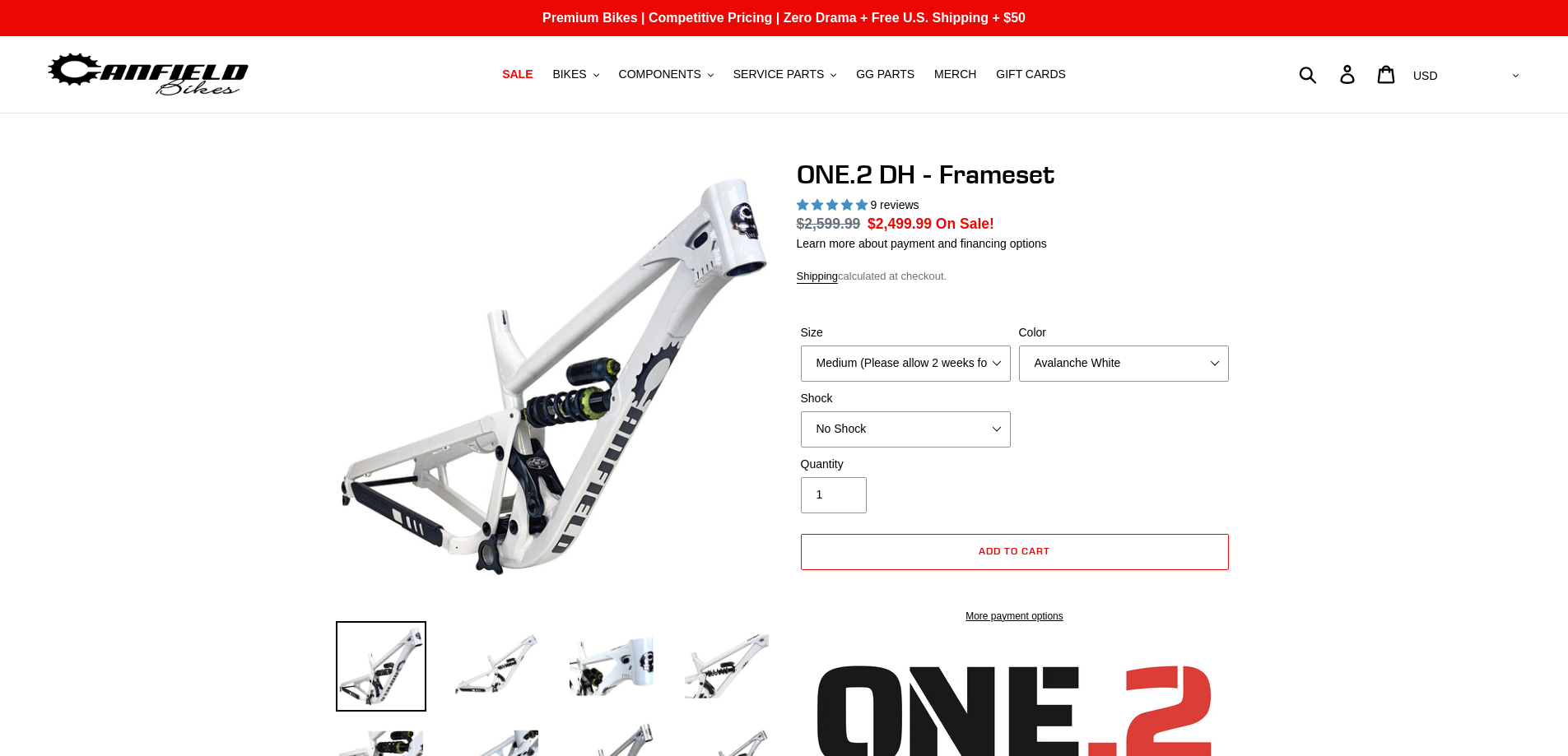
select select "highest-rating"
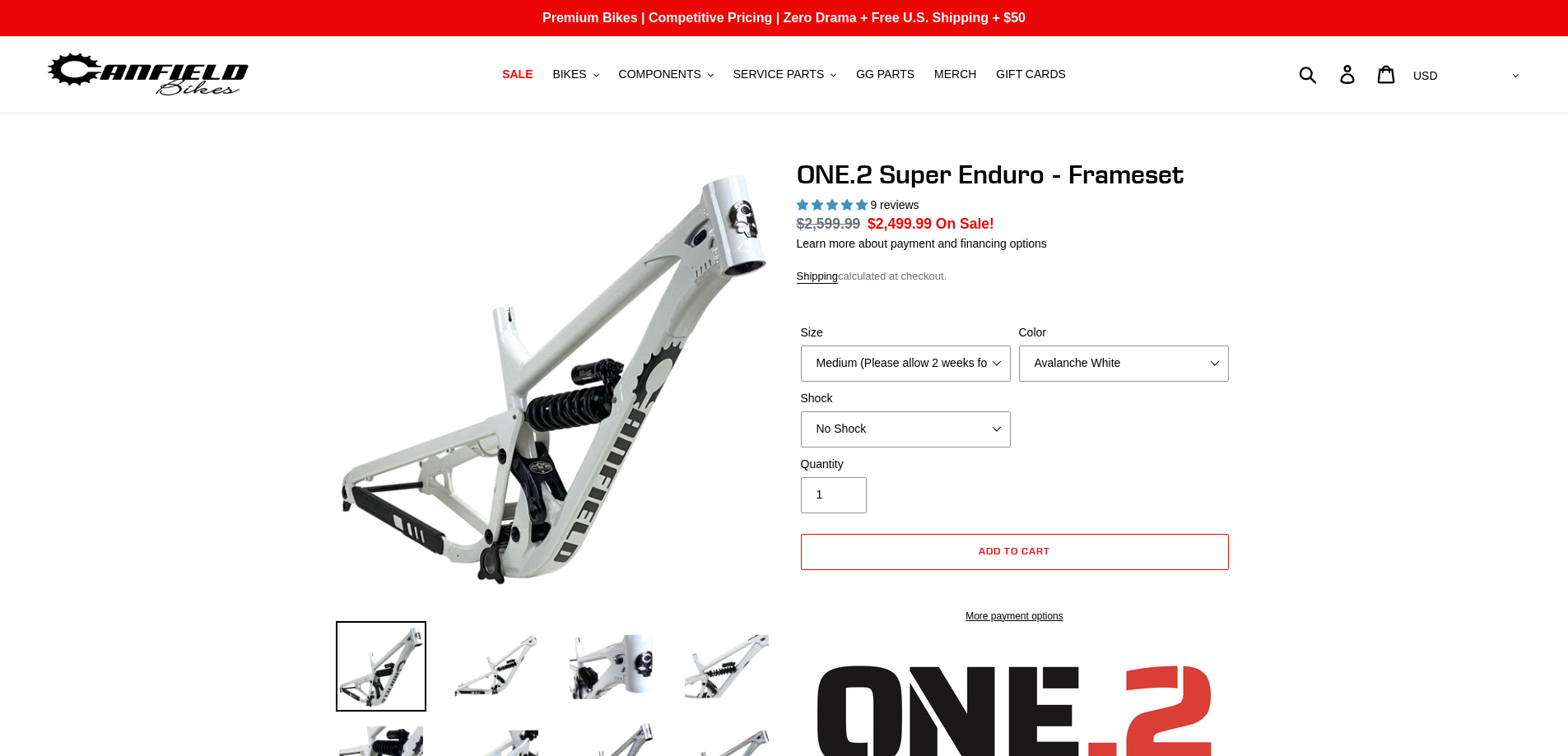
select select "highest-rating"
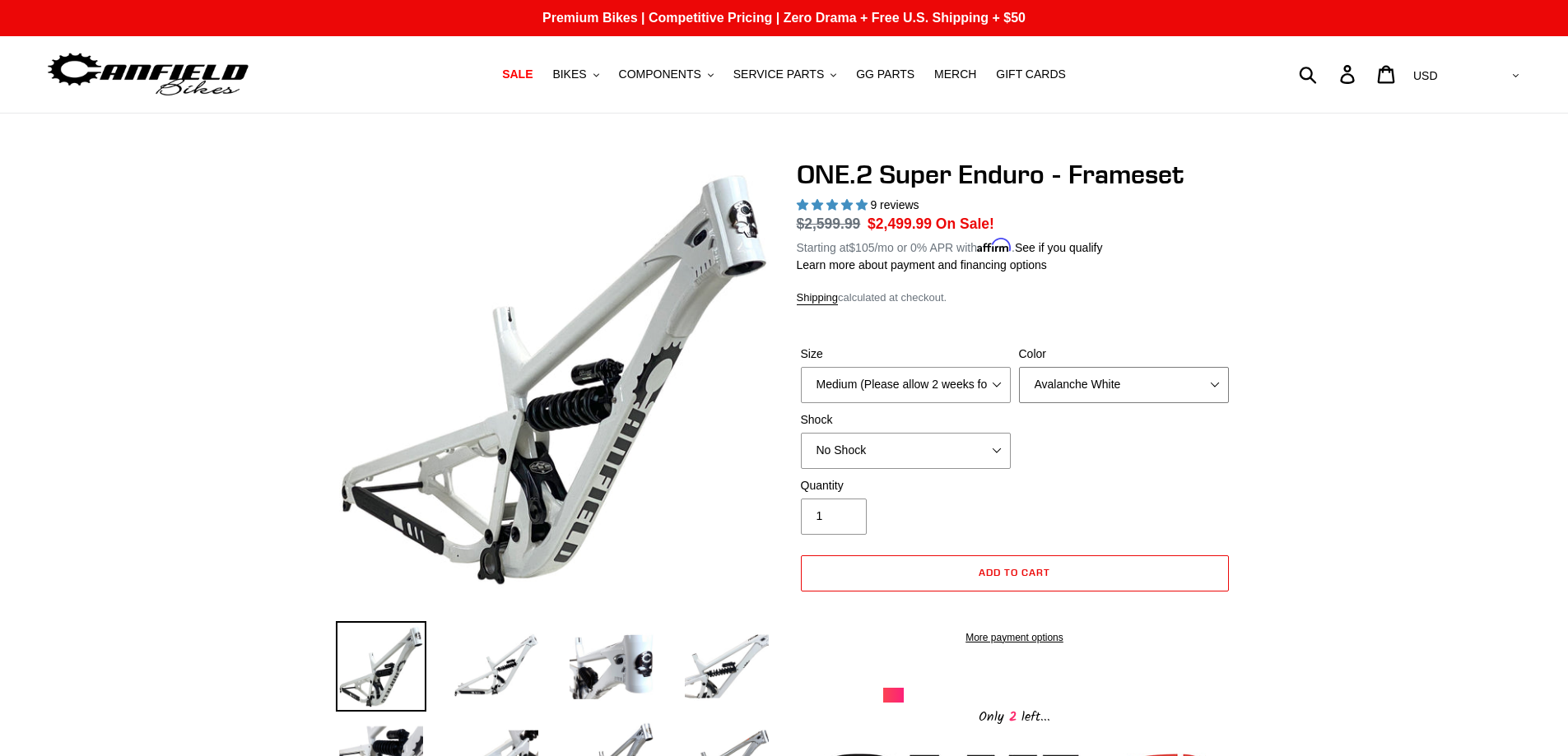
click at [1119, 388] on select "Avalanche White Bentonite Grey" at bounding box center [1124, 385] width 210 height 36
select select "Bentonite Grey"
click at [1019, 367] on select "Avalanche White Bentonite Grey" at bounding box center [1124, 385] width 210 height 36
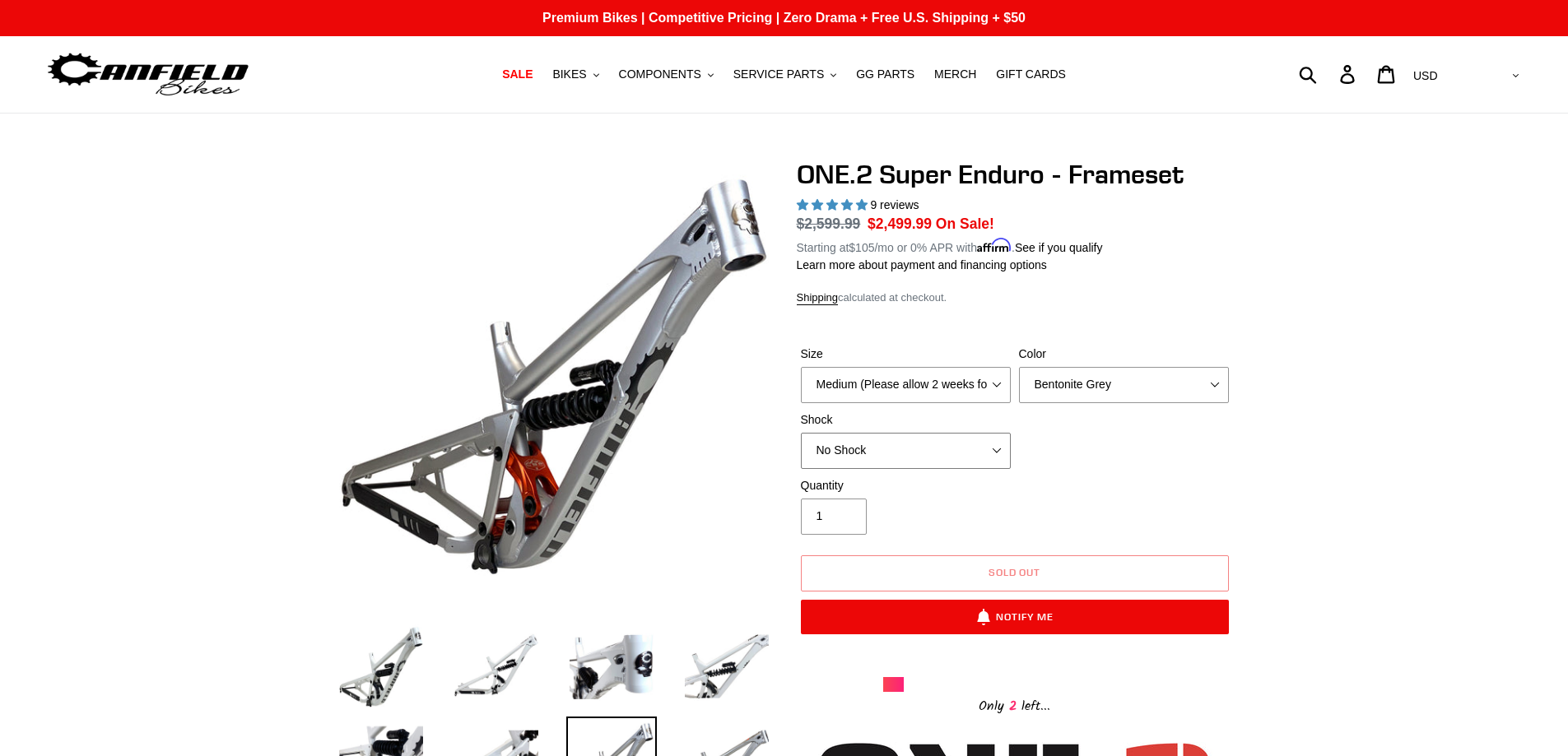
click at [993, 443] on select "No Shock RockShox Vivid Coil" at bounding box center [906, 451] width 210 height 36
select select "RockShox Vivid Coil"
click at [801, 433] on select "No Shock RockShox Vivid Coil" at bounding box center [906, 451] width 210 height 36
click at [1107, 381] on select "Avalanche White Bentonite Grey" at bounding box center [1124, 385] width 210 height 36
select select "Avalanche White"
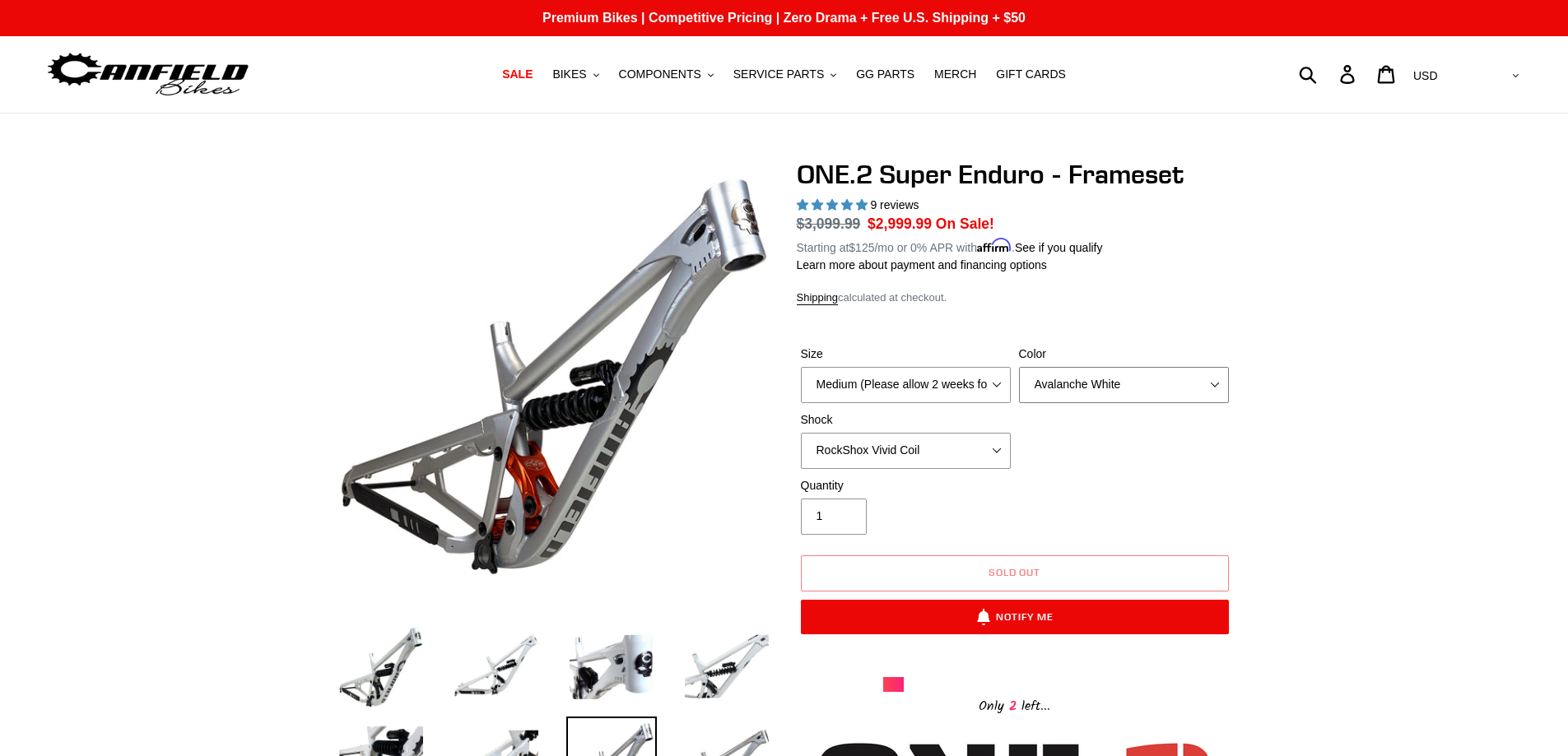
click at [1019, 367] on select "Avalanche White Bentonite Grey" at bounding box center [1124, 385] width 210 height 36
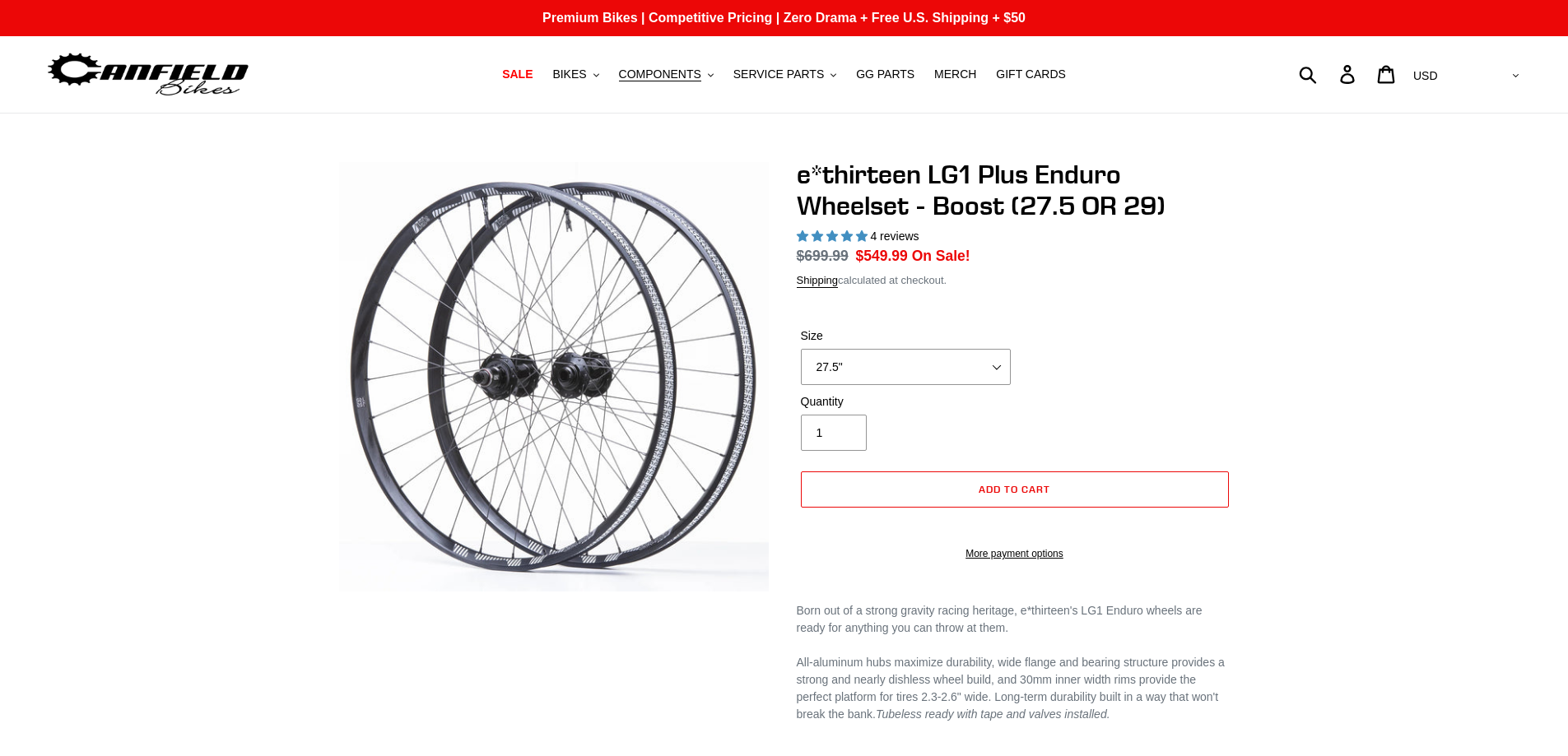
select select "highest-rating"
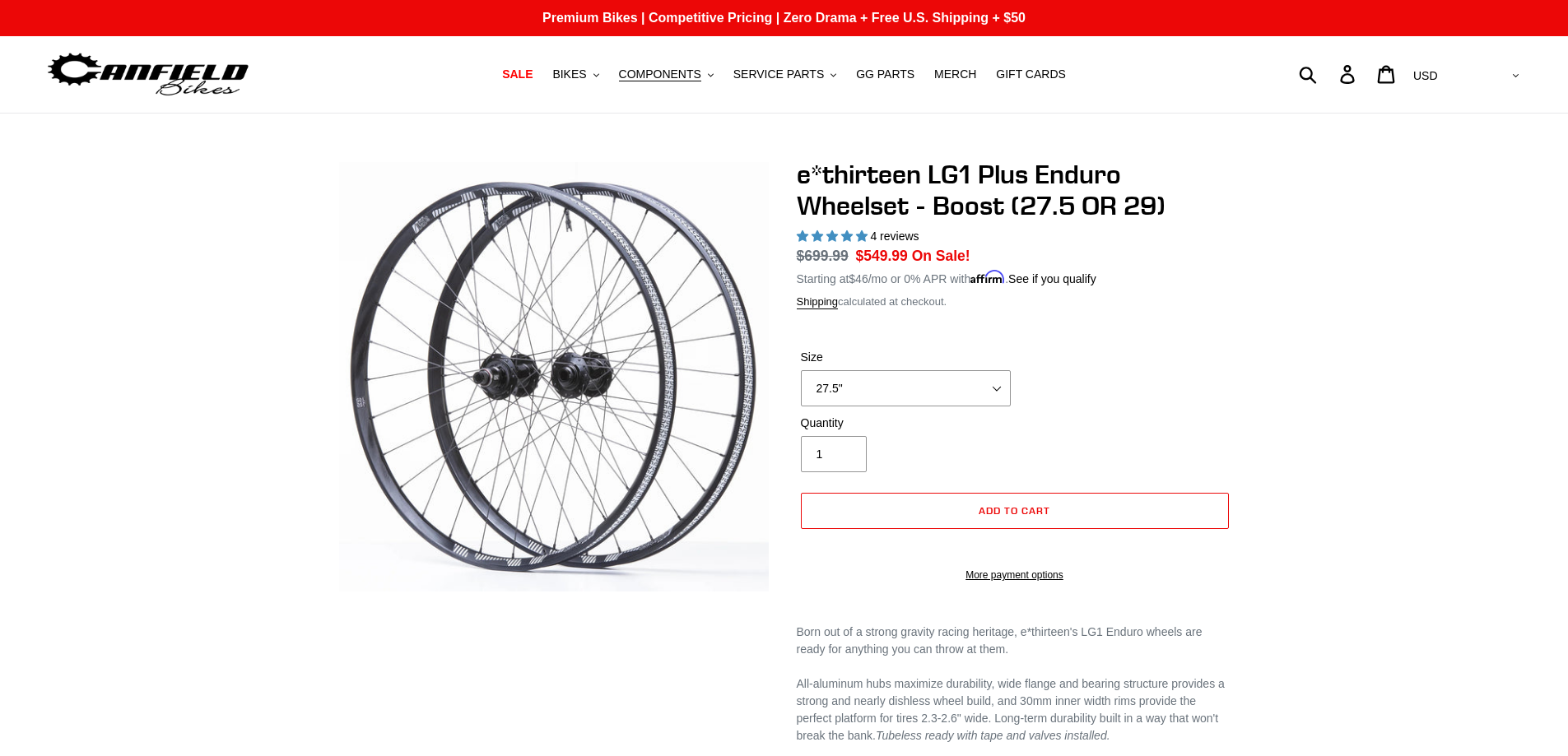
scroll to position [82, 0]
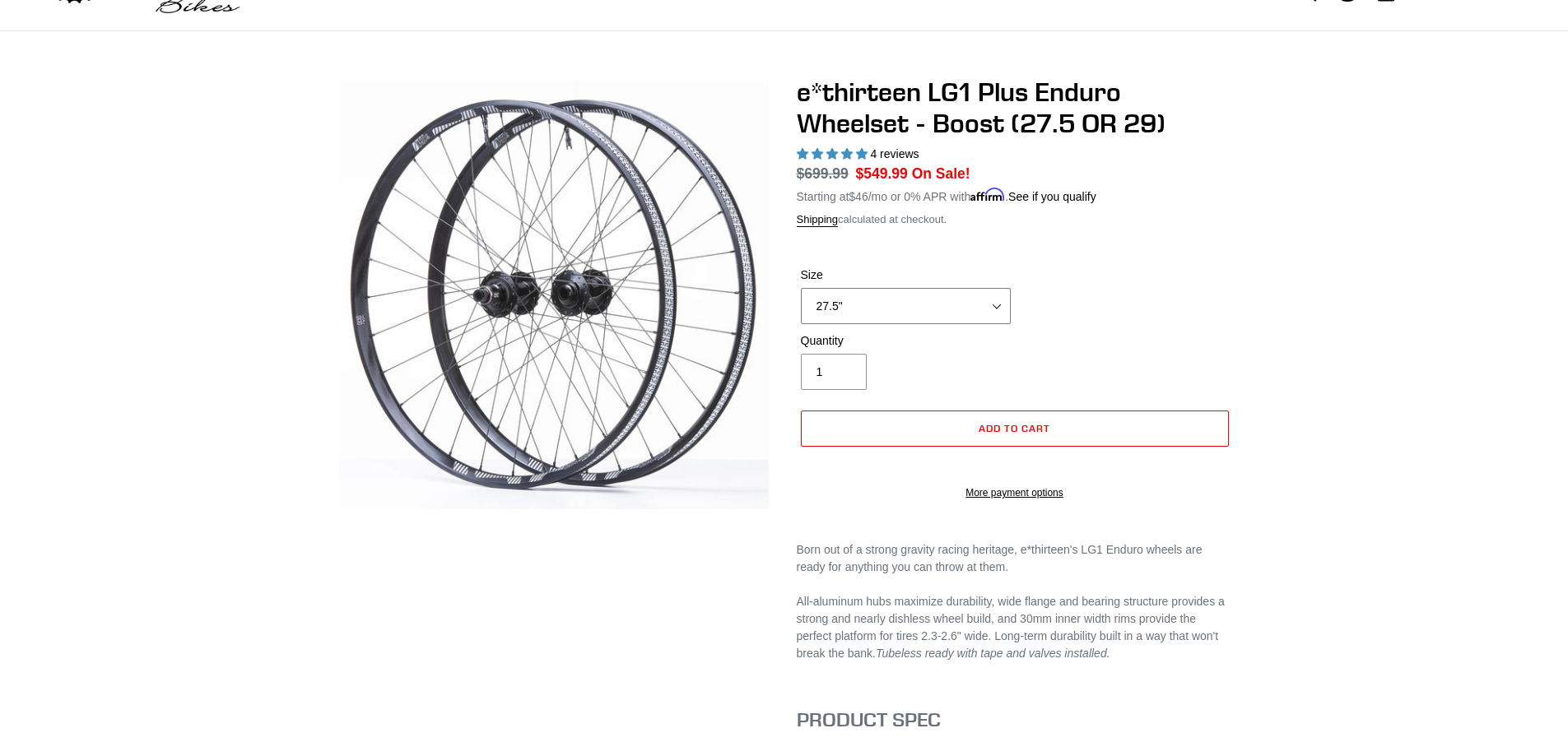
click at [1000, 300] on select "27.5" 29"" at bounding box center [906, 306] width 210 height 36
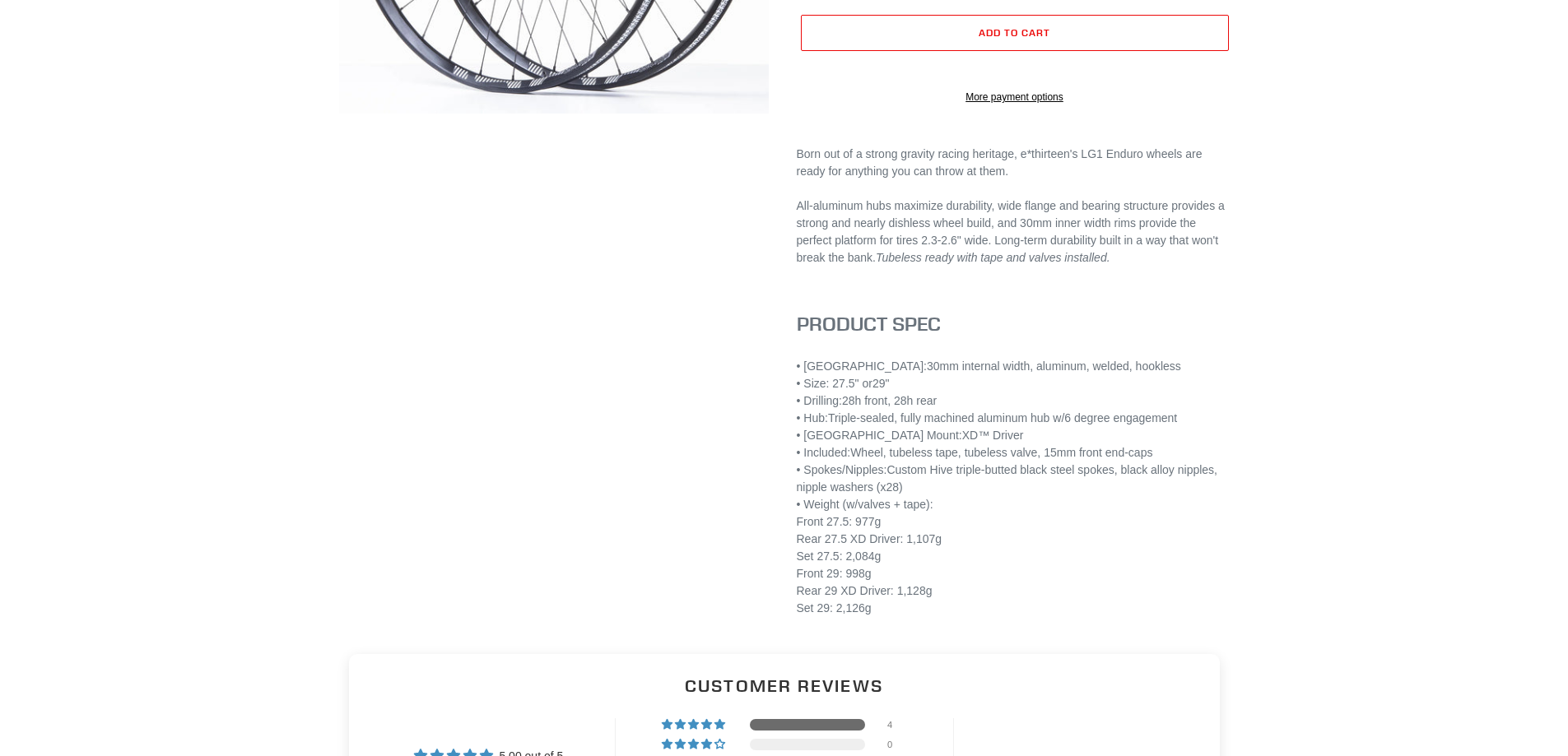
scroll to position [494, 0]
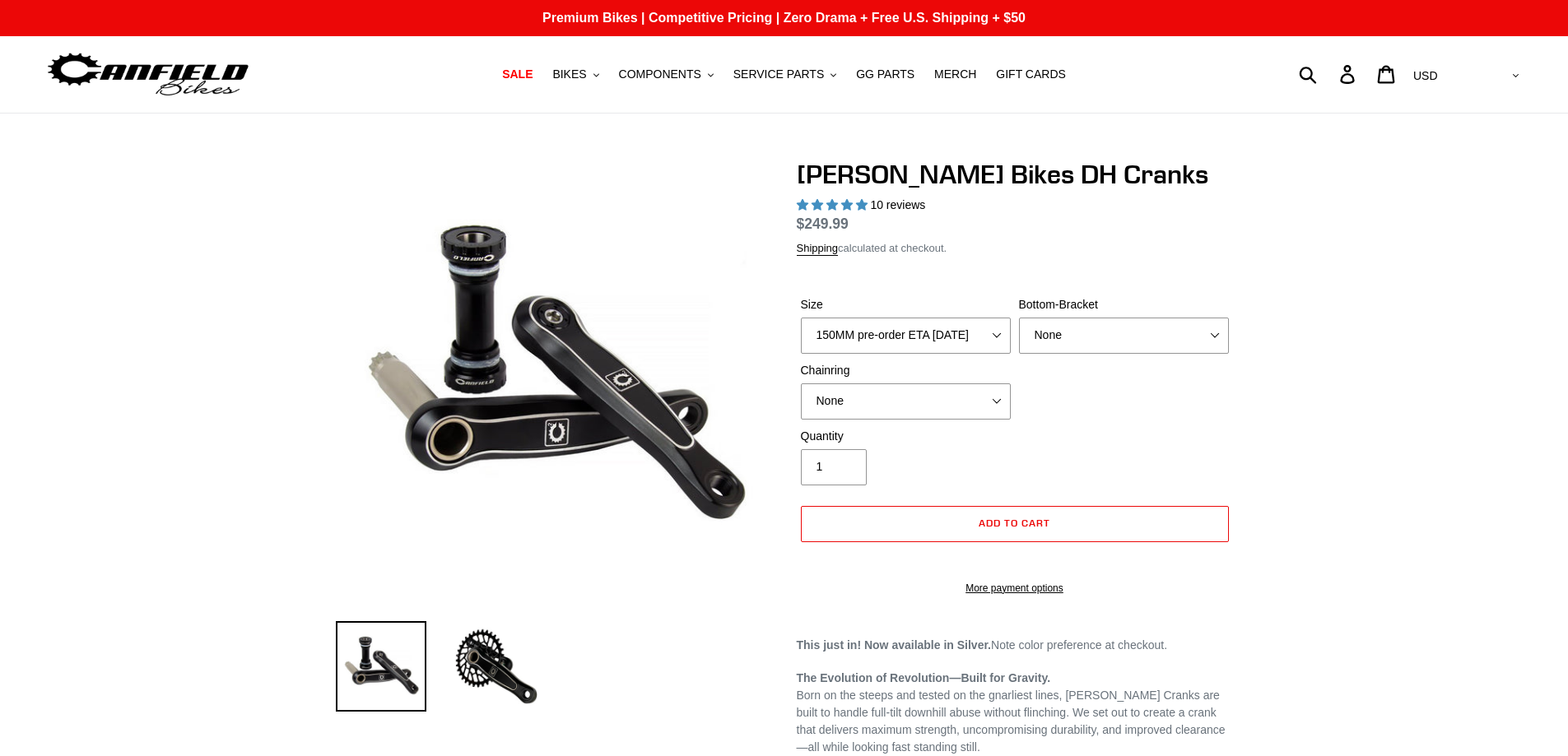
select select "highest-rating"
click at [998, 354] on select "150MM pre-order ETA [DATE] 155MM pre-order ETA [DATE] 160MM 165MM" at bounding box center [906, 336] width 210 height 36
select select "160MM"
click at [801, 337] on select "150MM pre-order ETA [DATE] 155MM pre-order ETA [DATE] 160MM 165MM" at bounding box center [906, 336] width 210 height 36
click at [1210, 351] on select "None BSA Threaded 83mm" at bounding box center [1124, 336] width 210 height 36
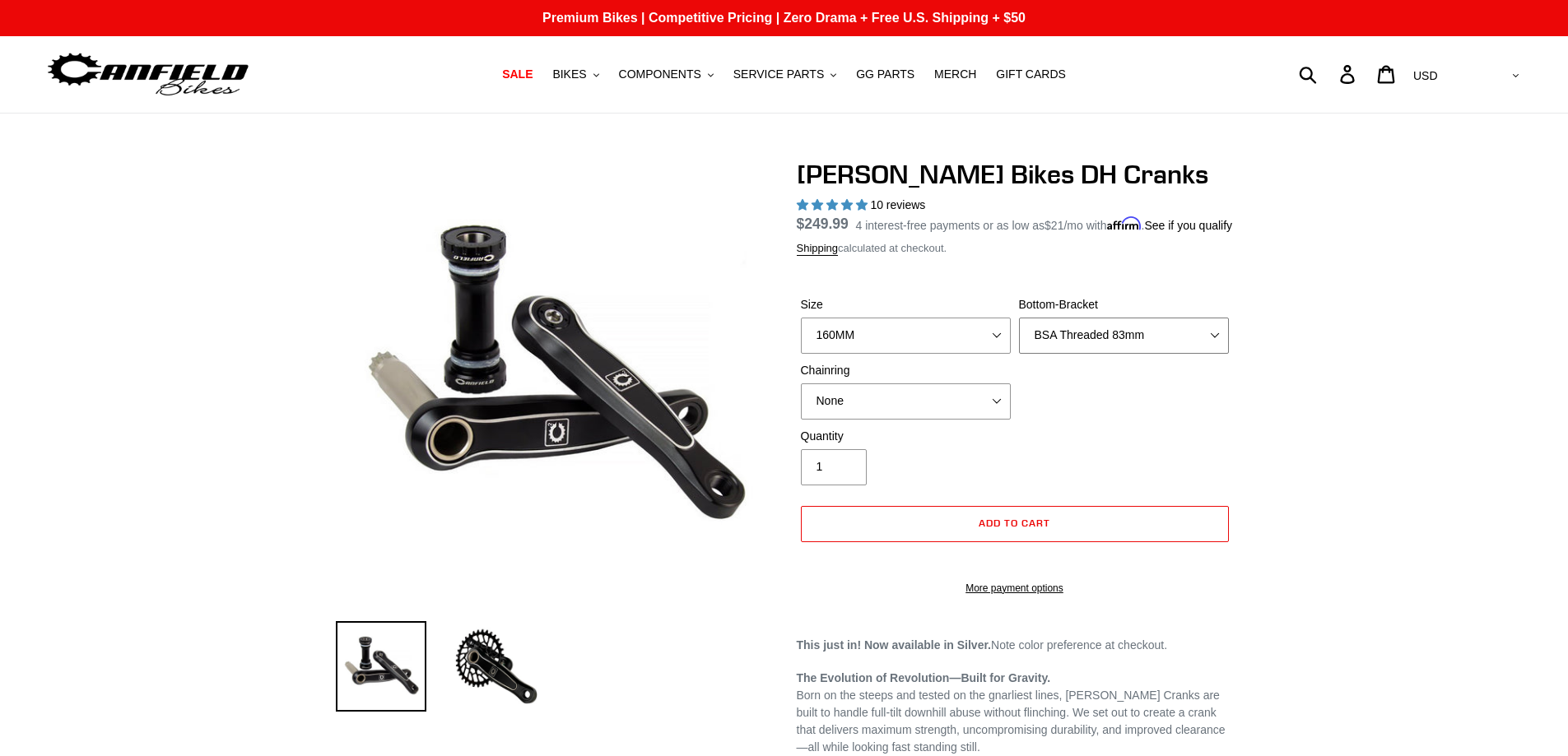
click at [1019, 337] on select "None BSA Threaded 83mm" at bounding box center [1124, 336] width 210 height 36
click at [1188, 353] on select "None BSA Threaded 83mm" at bounding box center [1124, 336] width 210 height 36
select select "None"
click at [1019, 337] on select "None BSA Threaded 83mm" at bounding box center [1124, 336] width 210 height 36
